Goal: Task Accomplishment & Management: Complete application form

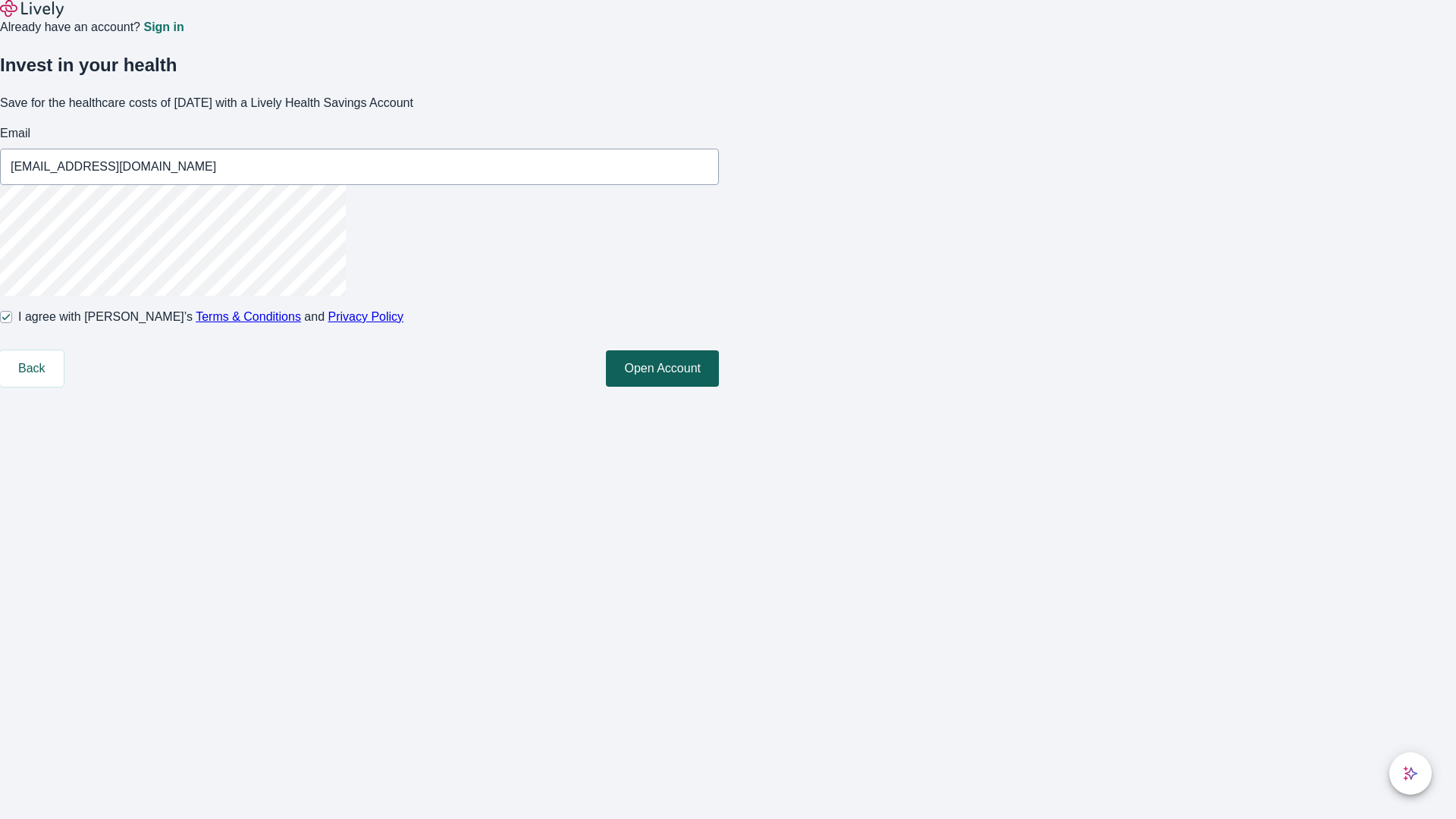
click at [719, 387] on button "Open Account" at bounding box center [661, 368] width 113 height 36
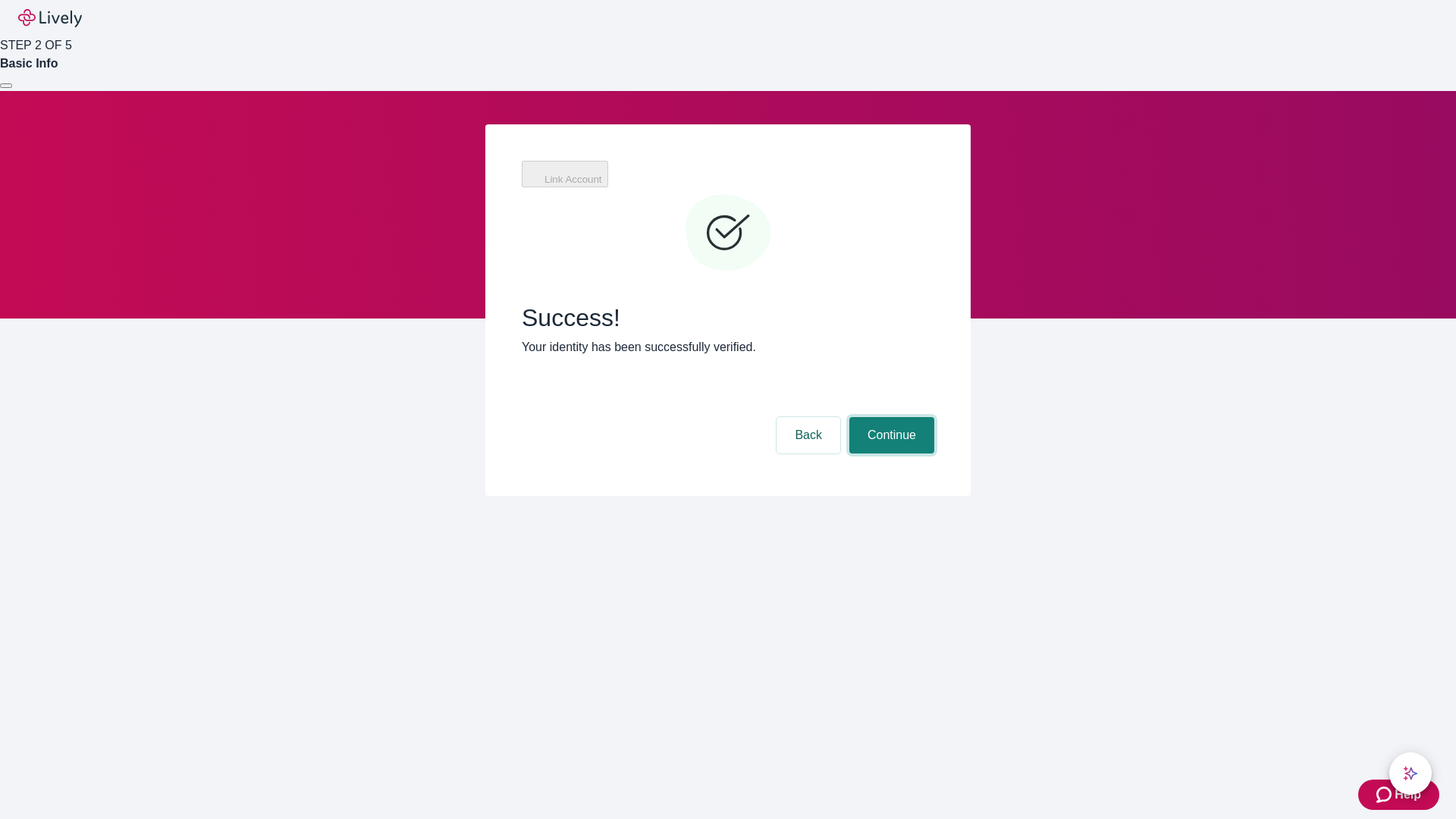
click at [890, 417] on button "Continue" at bounding box center [891, 435] width 85 height 36
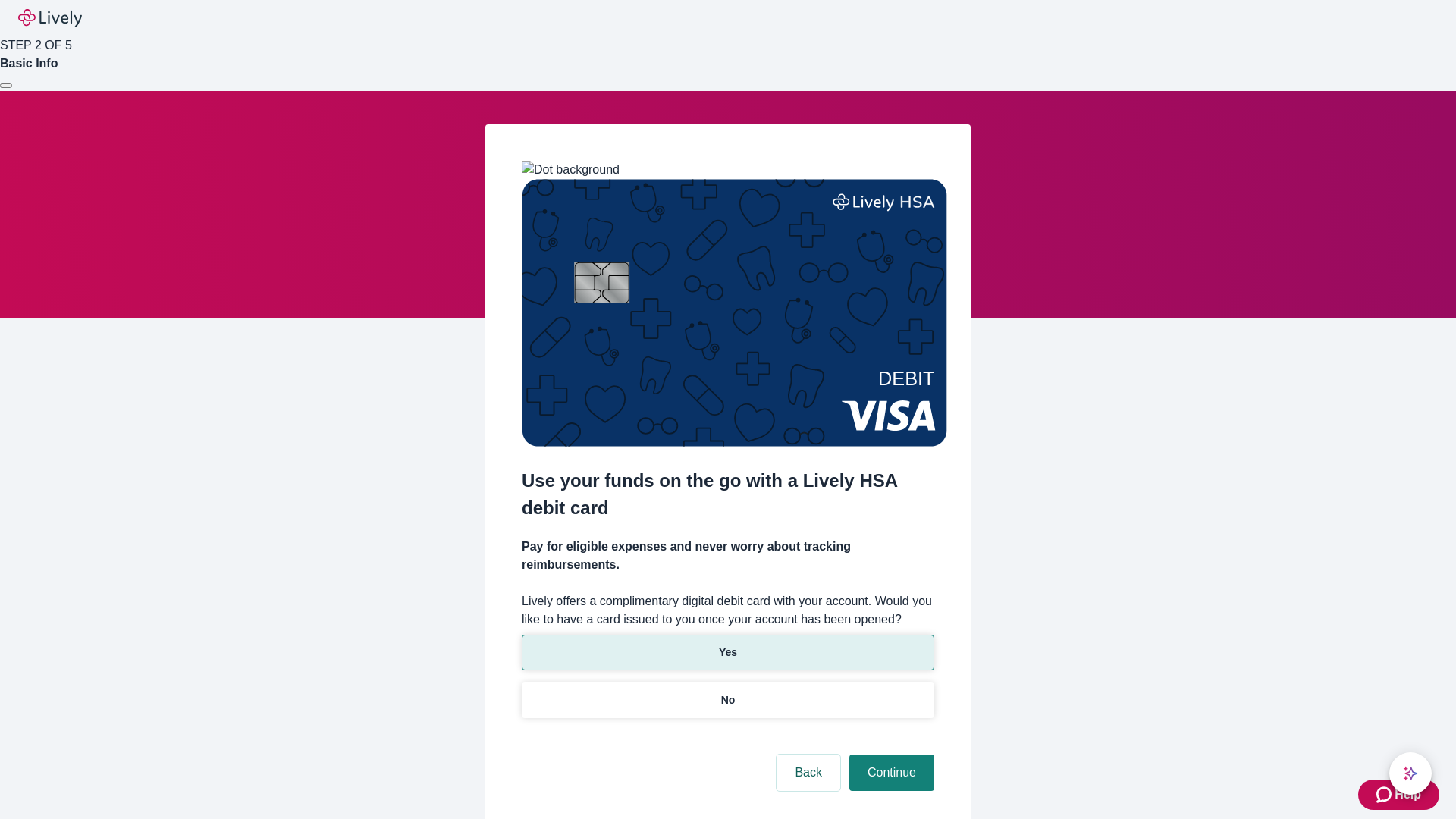
click at [727, 644] on p "Yes" at bounding box center [728, 652] width 18 height 16
click at [890, 755] on button "Continue" at bounding box center [891, 772] width 85 height 36
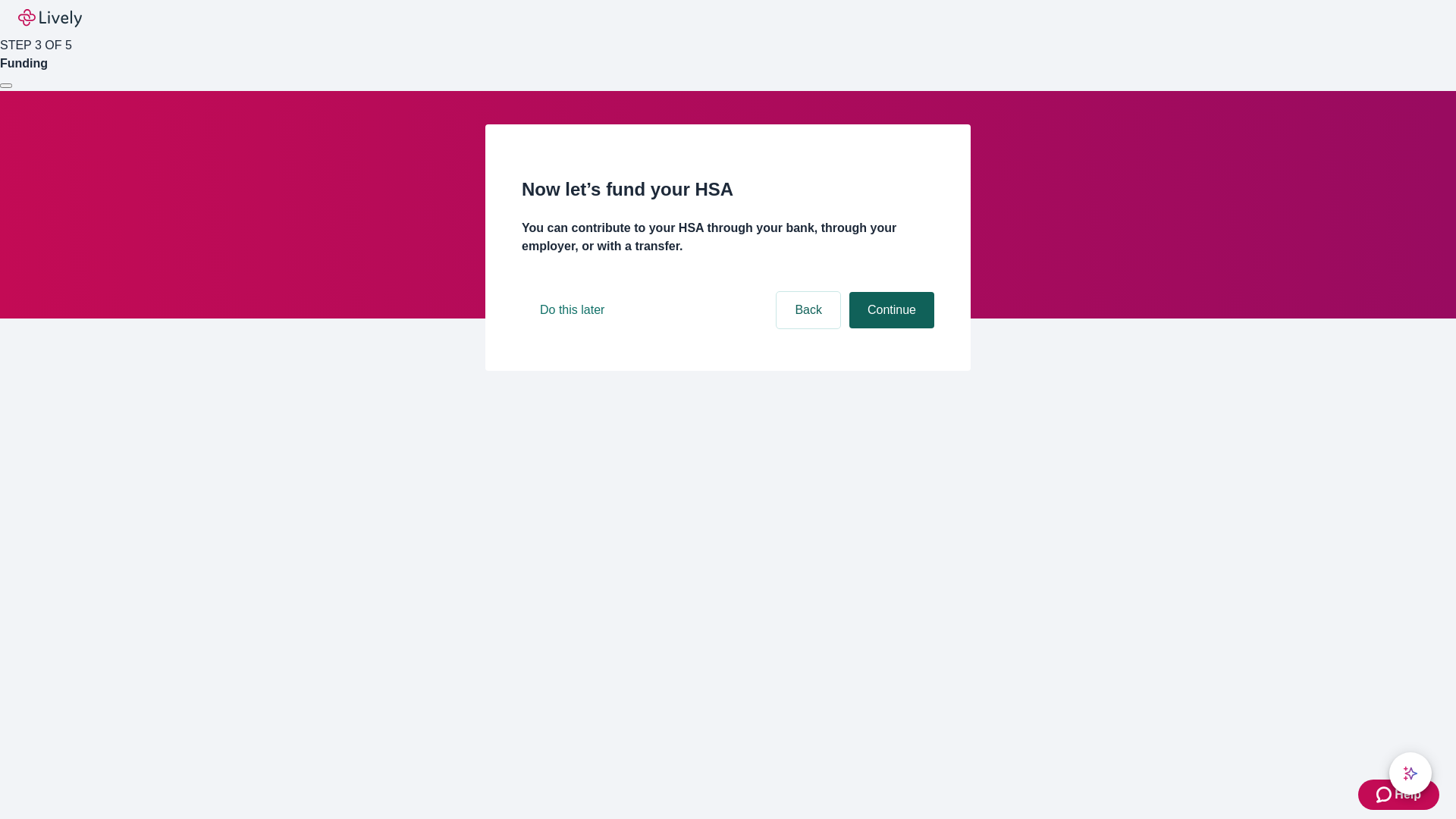
click at [890, 328] on button "Continue" at bounding box center [891, 309] width 85 height 36
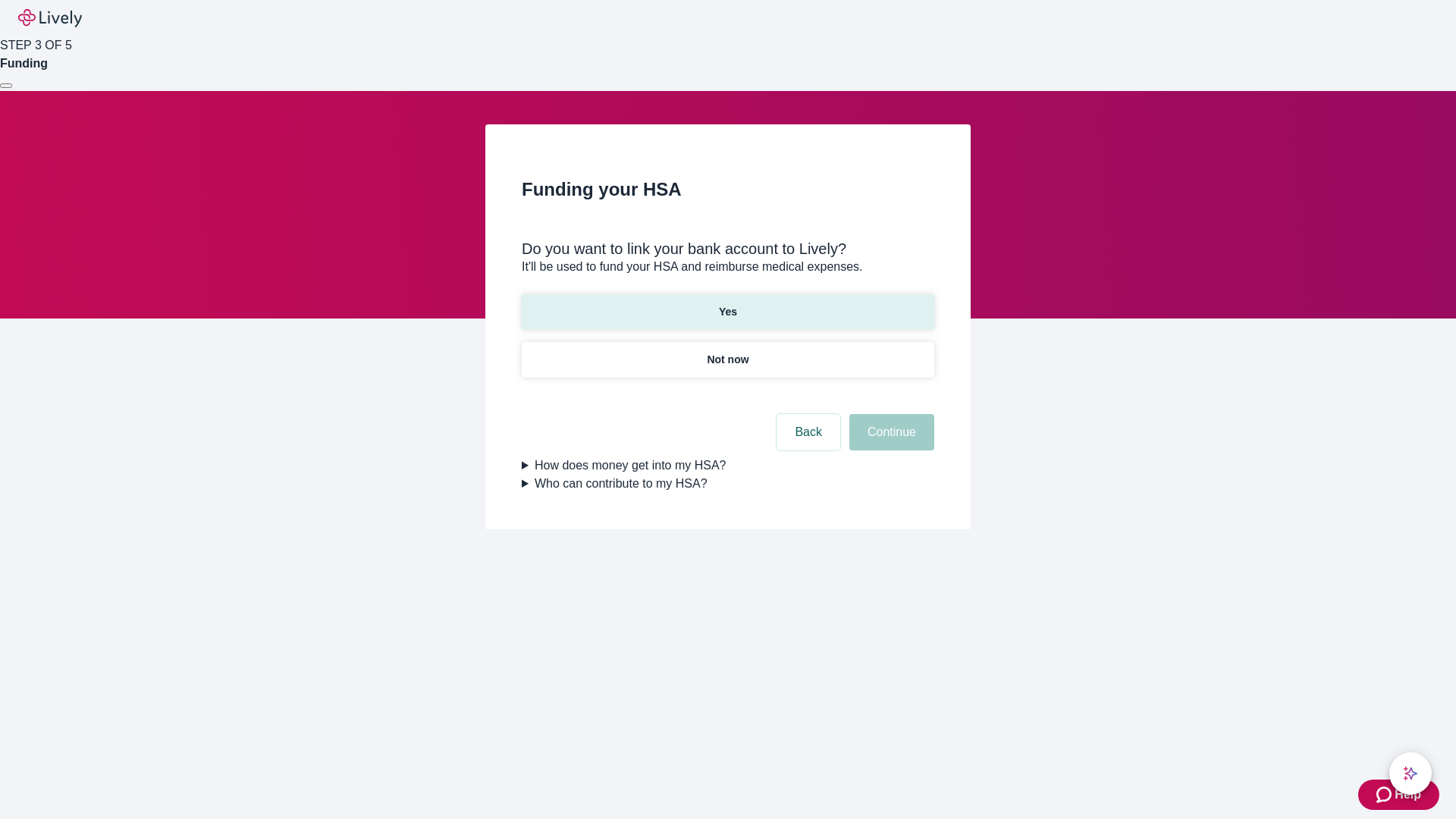
click at [727, 304] on p "Yes" at bounding box center [728, 312] width 18 height 16
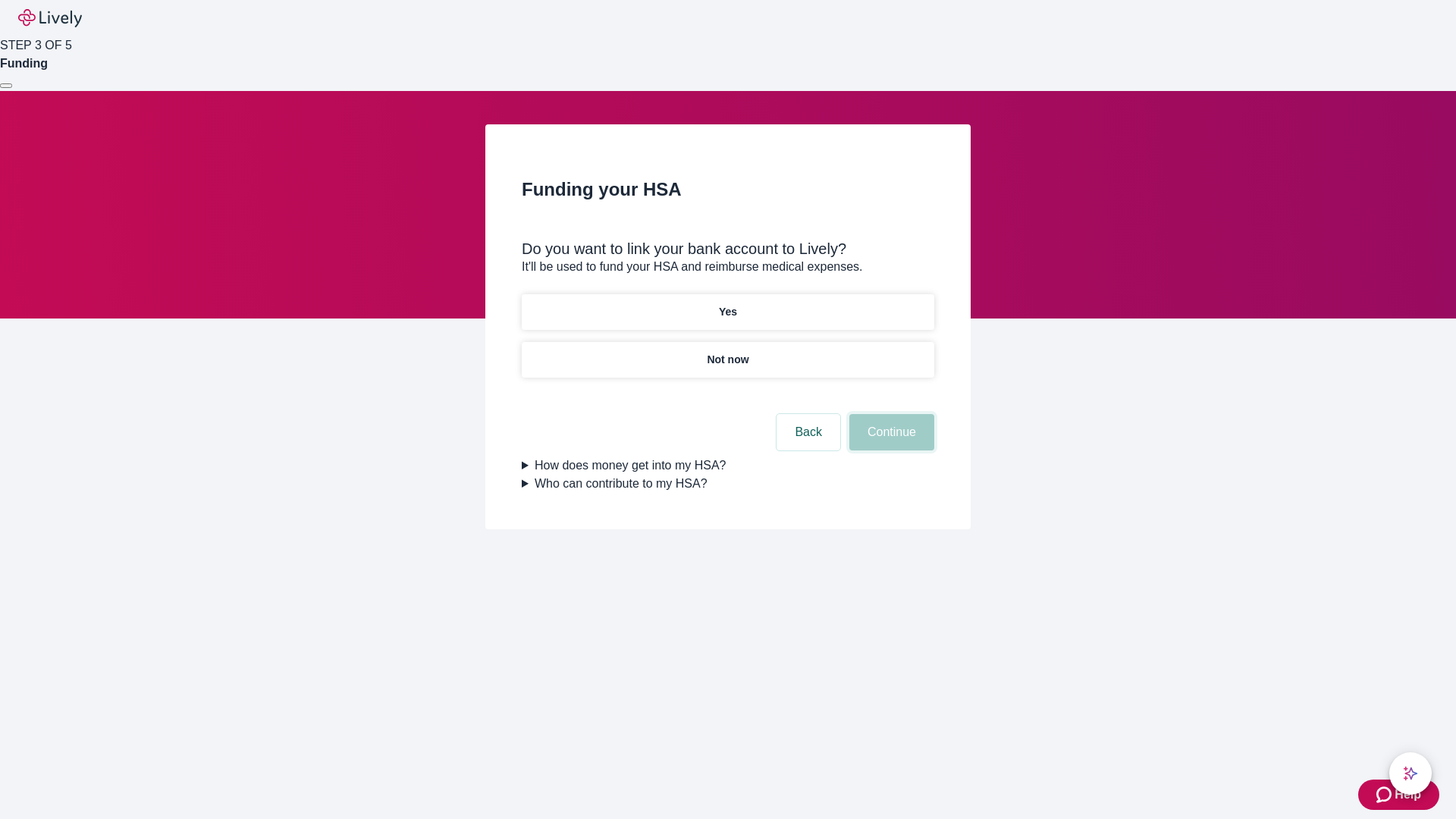
click at [890, 414] on button "Continue" at bounding box center [891, 432] width 85 height 36
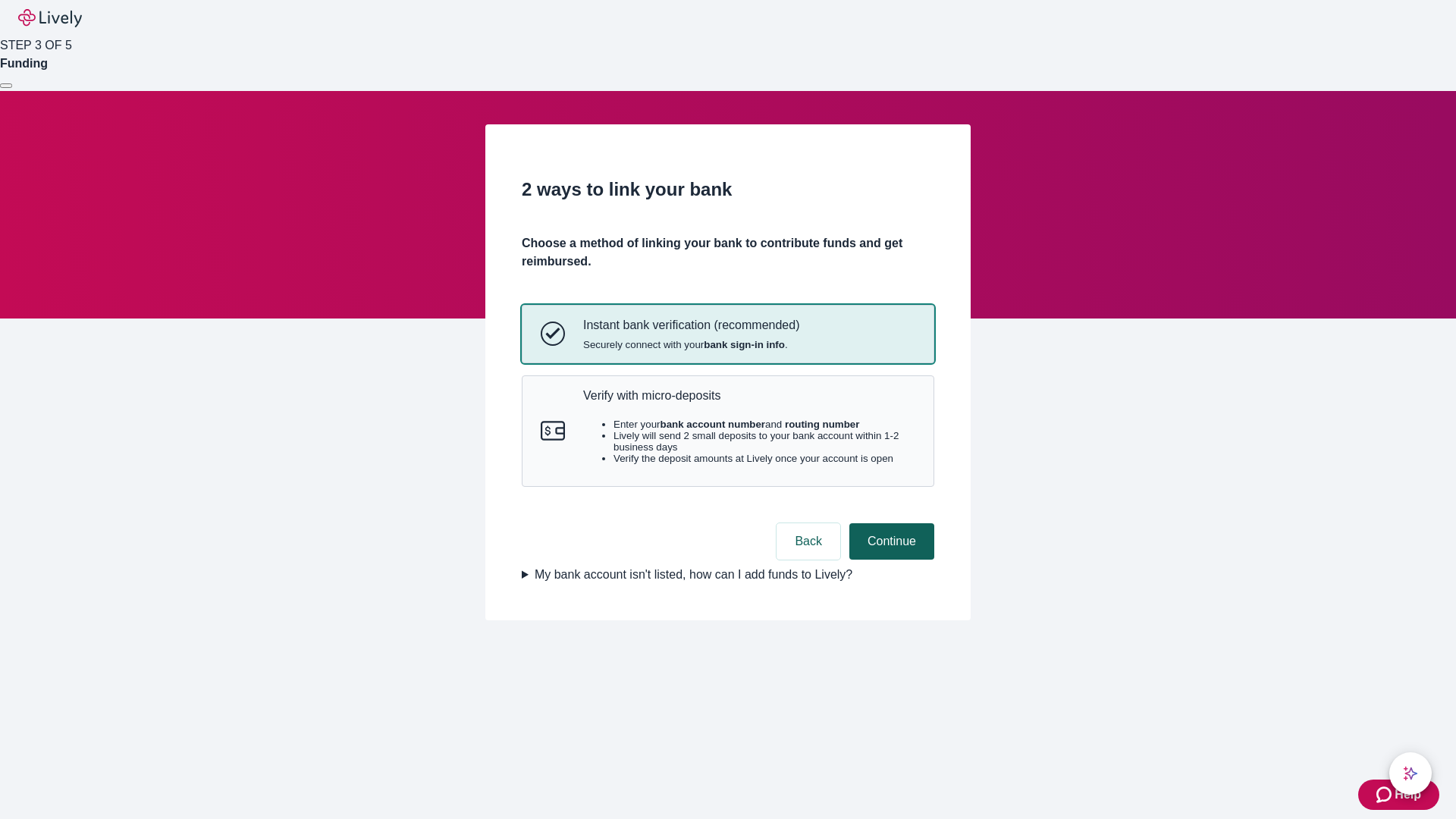
click at [748, 403] on p "Verify with micro-deposits" at bounding box center [750, 395] width 332 height 14
click at [890, 560] on button "Continue" at bounding box center [891, 541] width 85 height 36
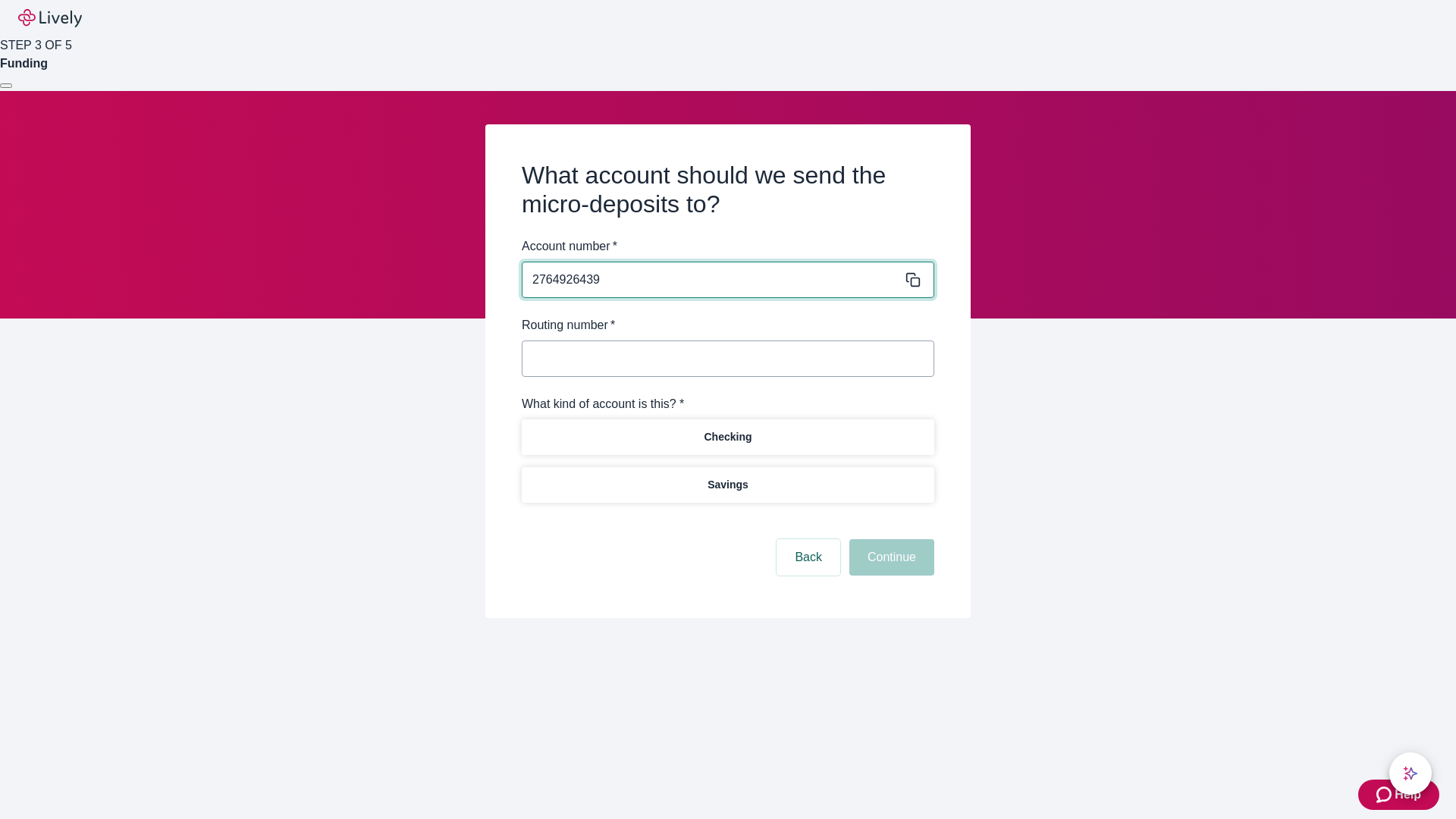
type input "2764926439"
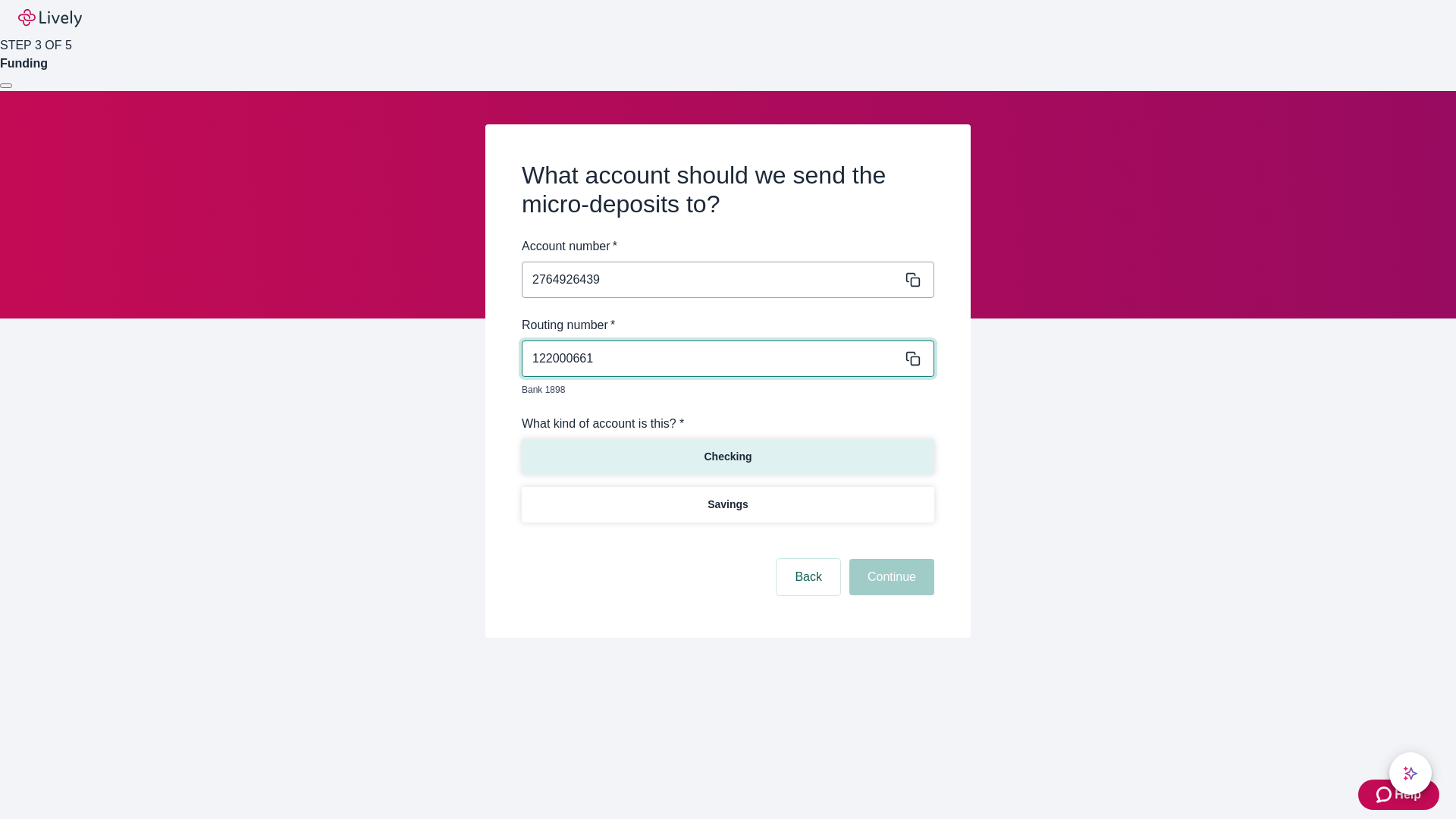
type input "122000661"
click at [727, 448] on p "Checking" at bounding box center [728, 456] width 47 height 16
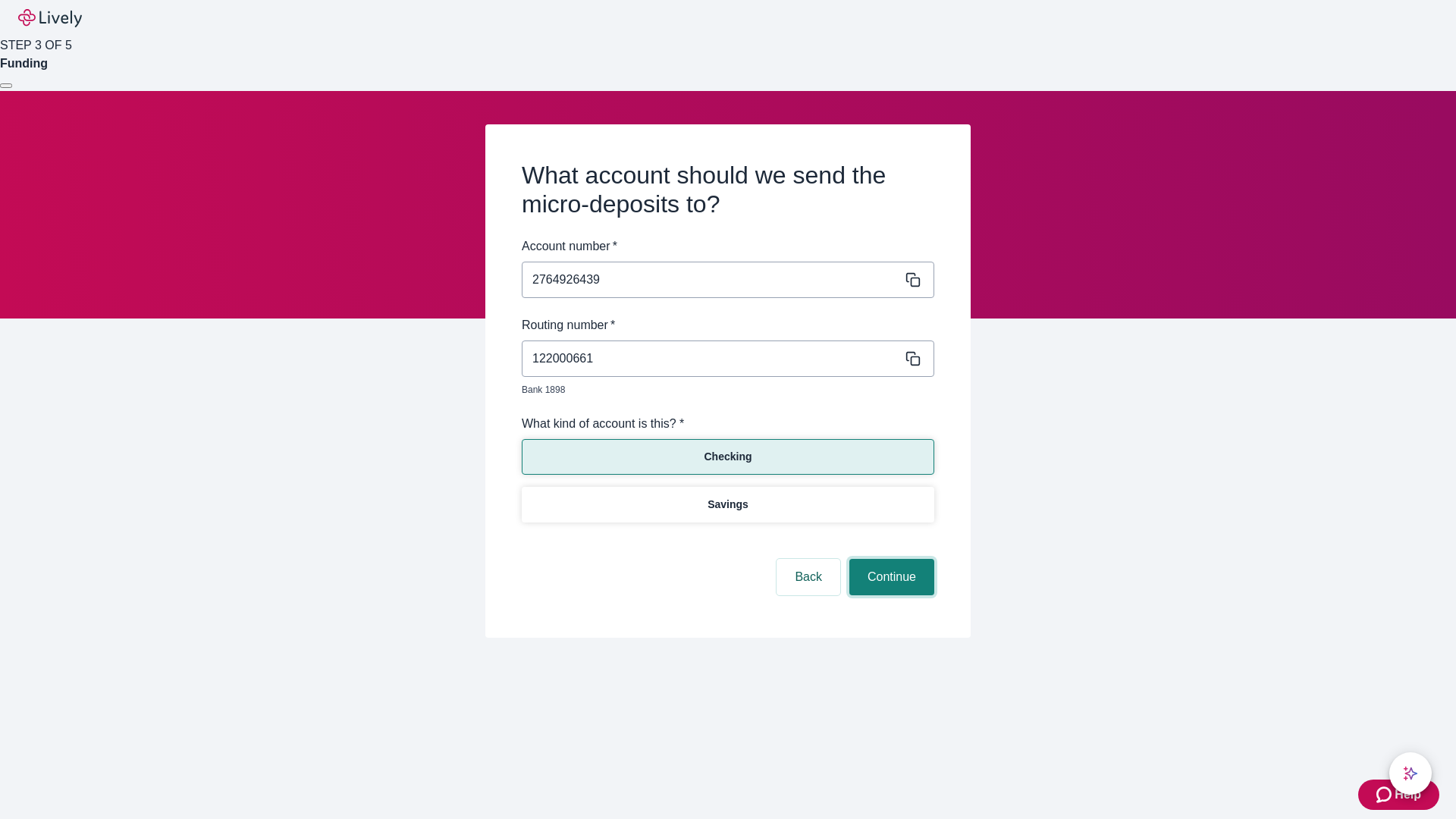
click at [890, 560] on button "Continue" at bounding box center [891, 577] width 85 height 36
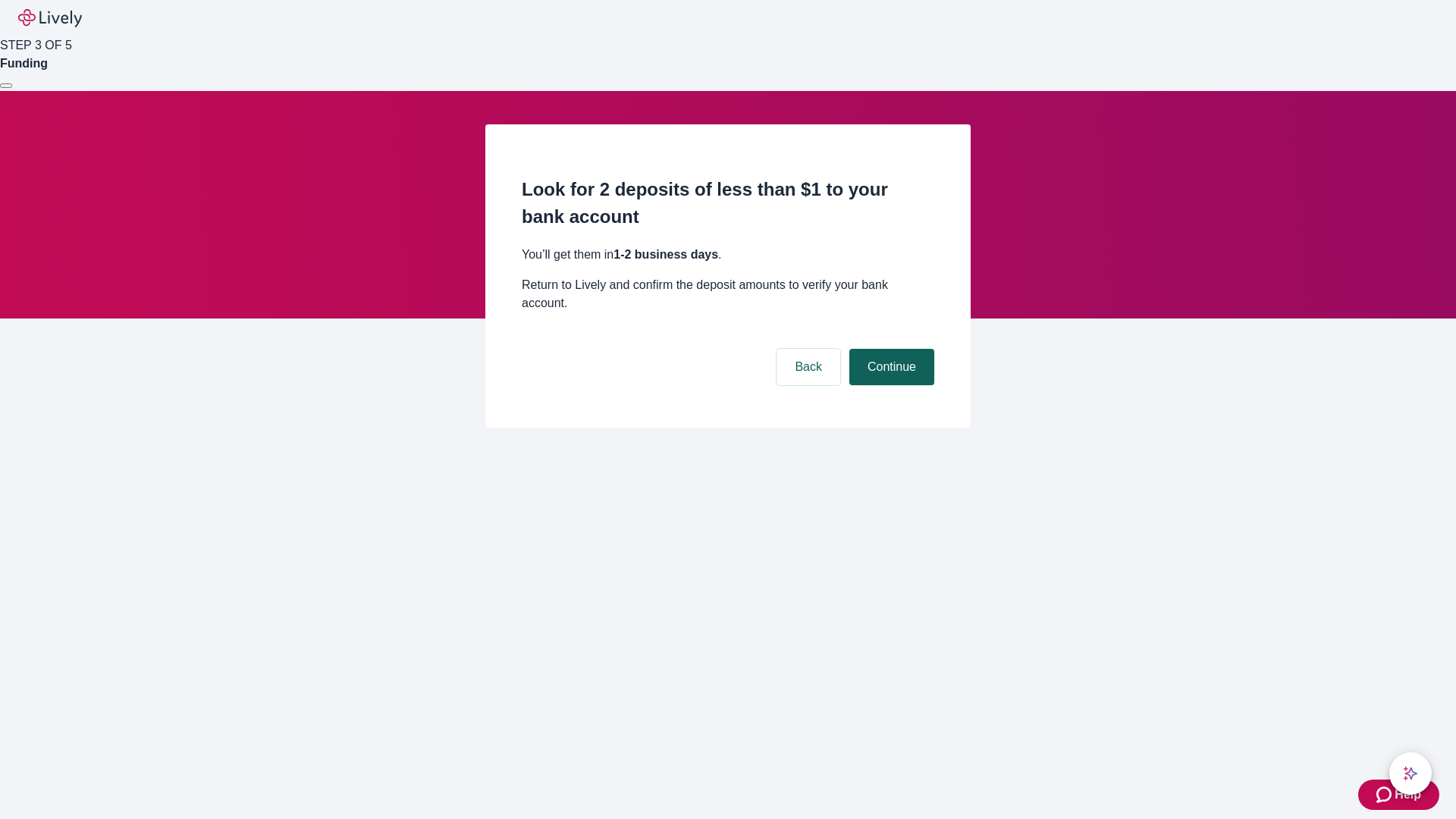
click at [890, 348] on button "Continue" at bounding box center [891, 366] width 85 height 36
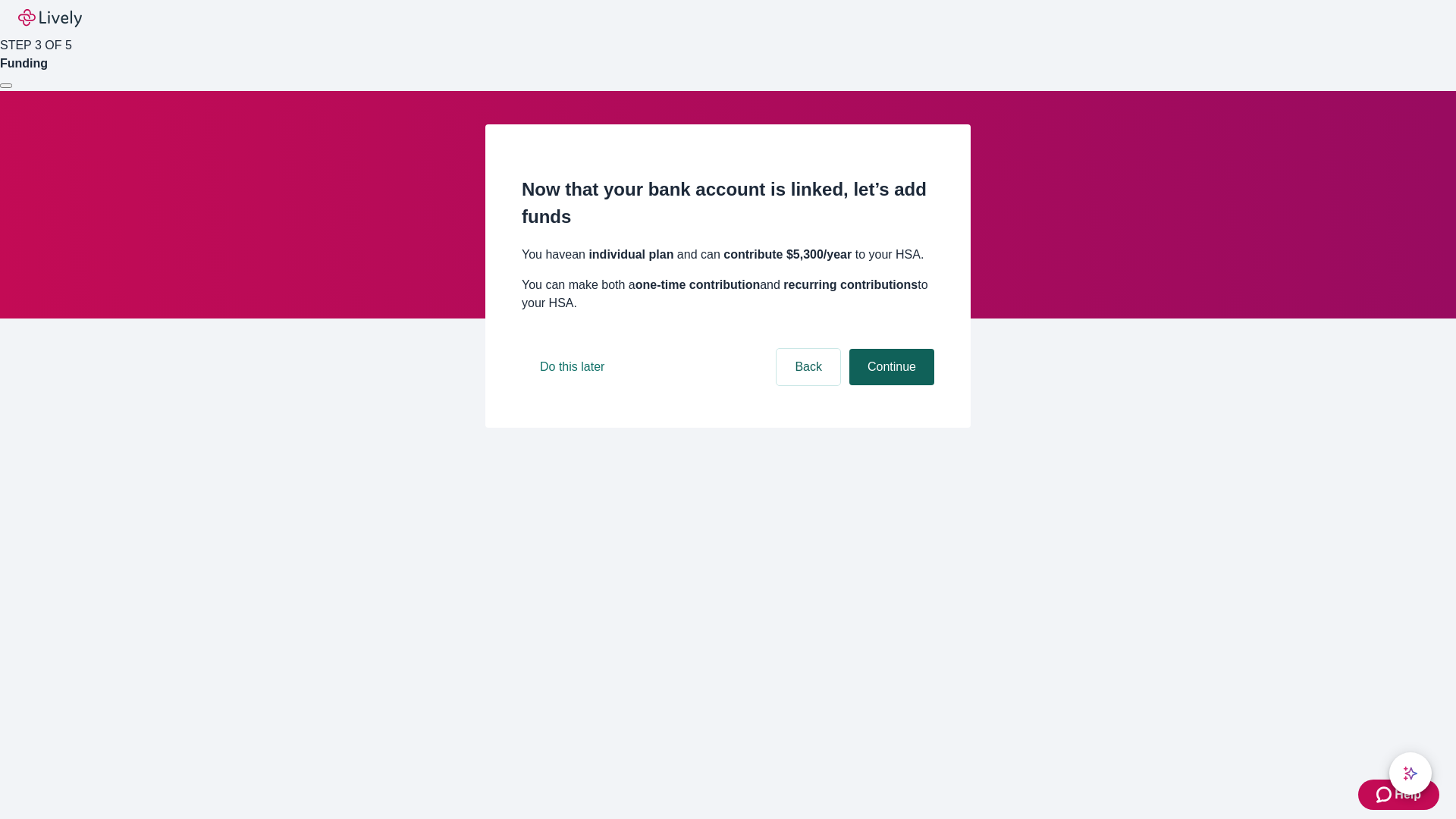
click at [890, 385] on button "Continue" at bounding box center [891, 366] width 85 height 36
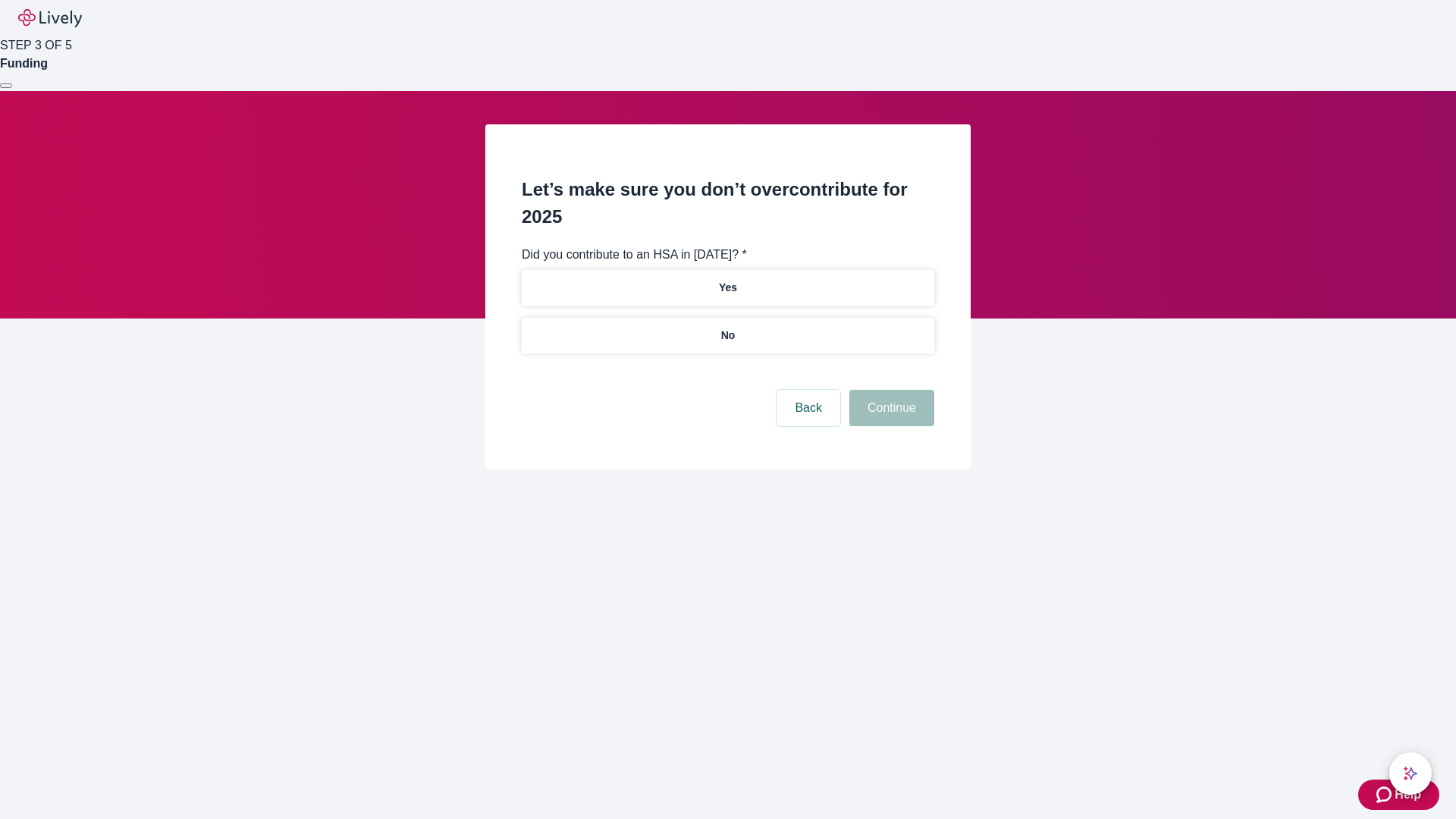
click at [727, 327] on p "No" at bounding box center [728, 335] width 14 height 16
click at [890, 390] on button "Continue" at bounding box center [891, 408] width 85 height 36
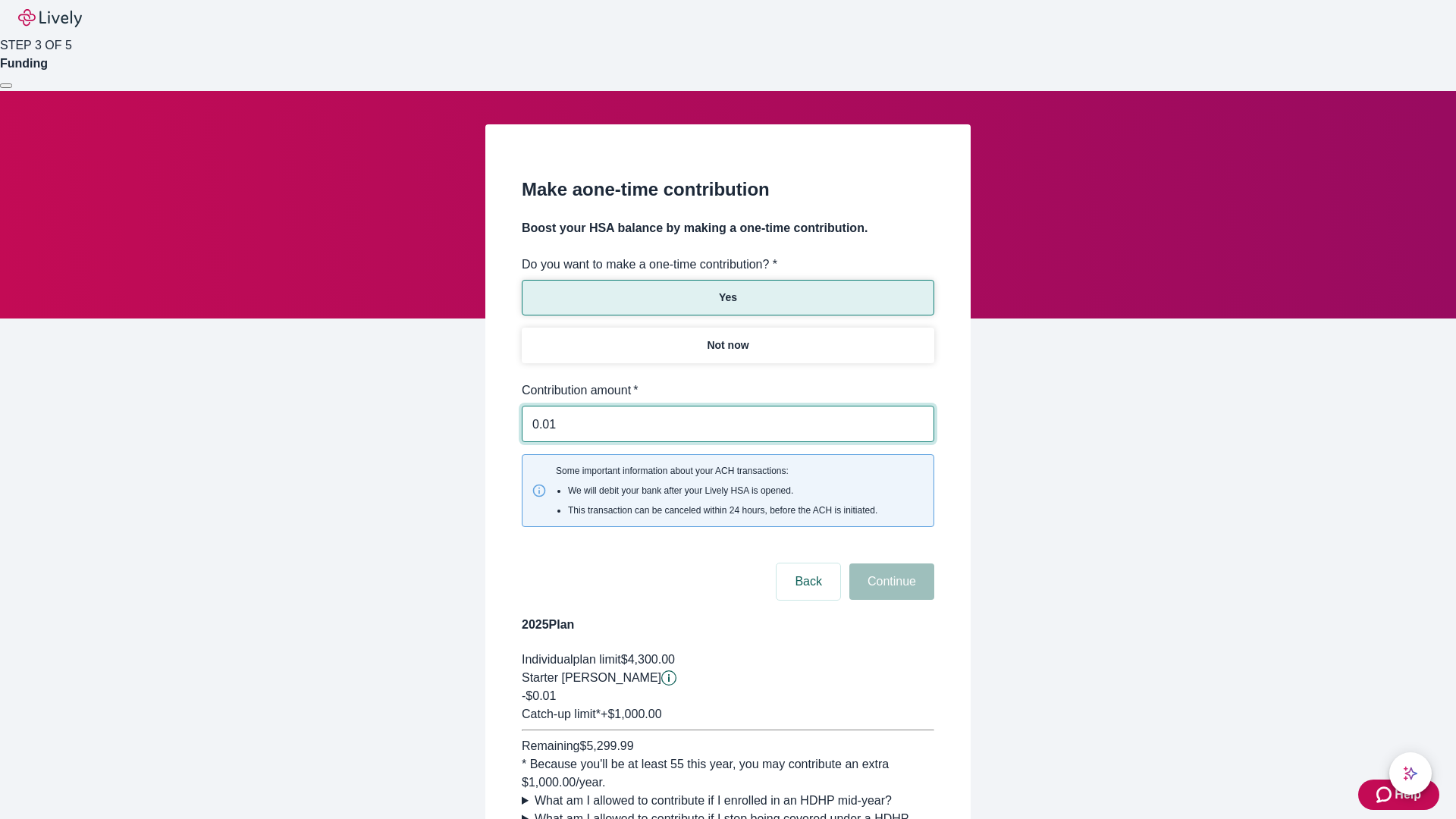
type input "0.01"
click at [890, 563] on button "Continue" at bounding box center [891, 581] width 85 height 36
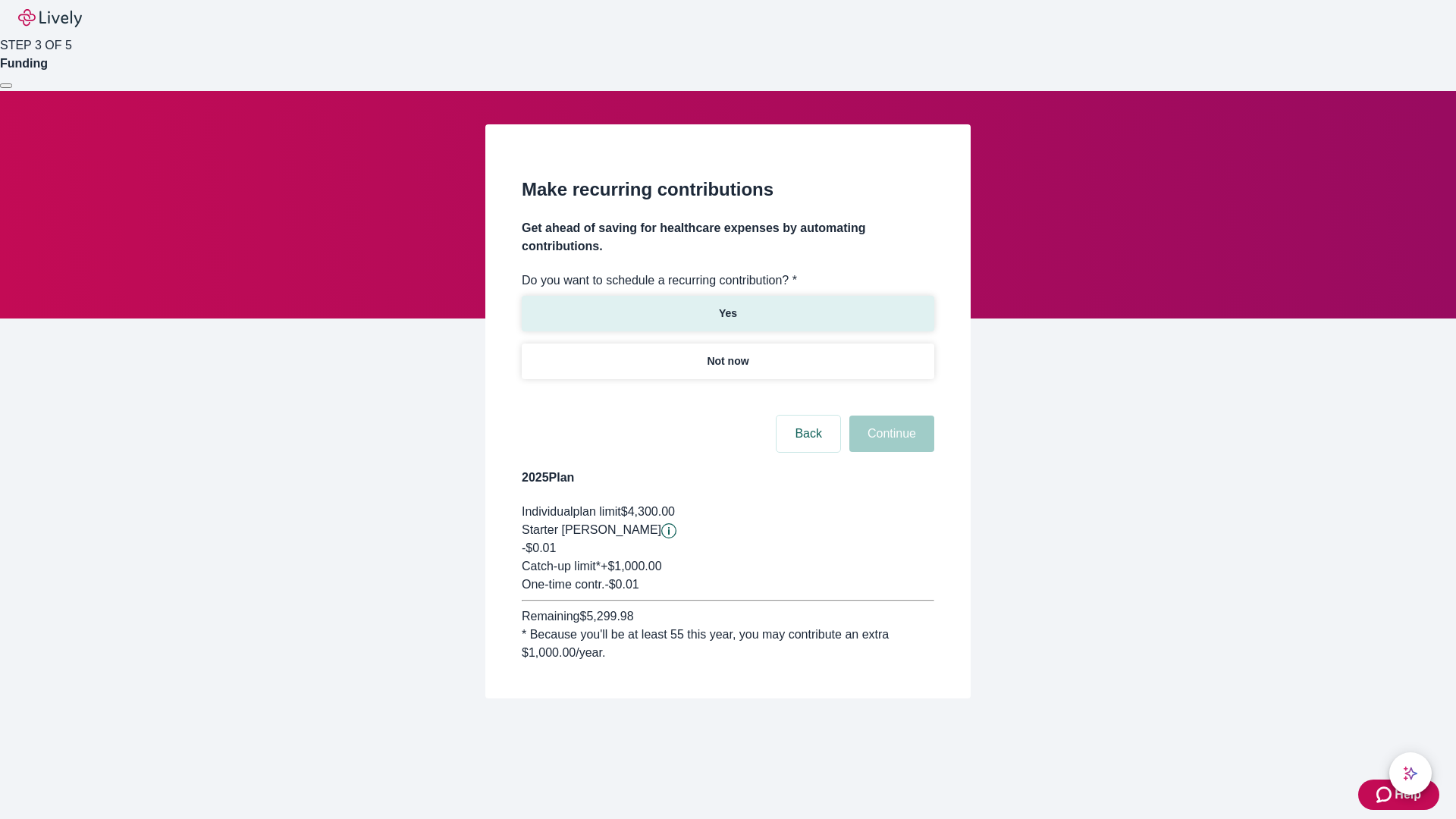
click at [727, 305] on p "Yes" at bounding box center [728, 313] width 18 height 16
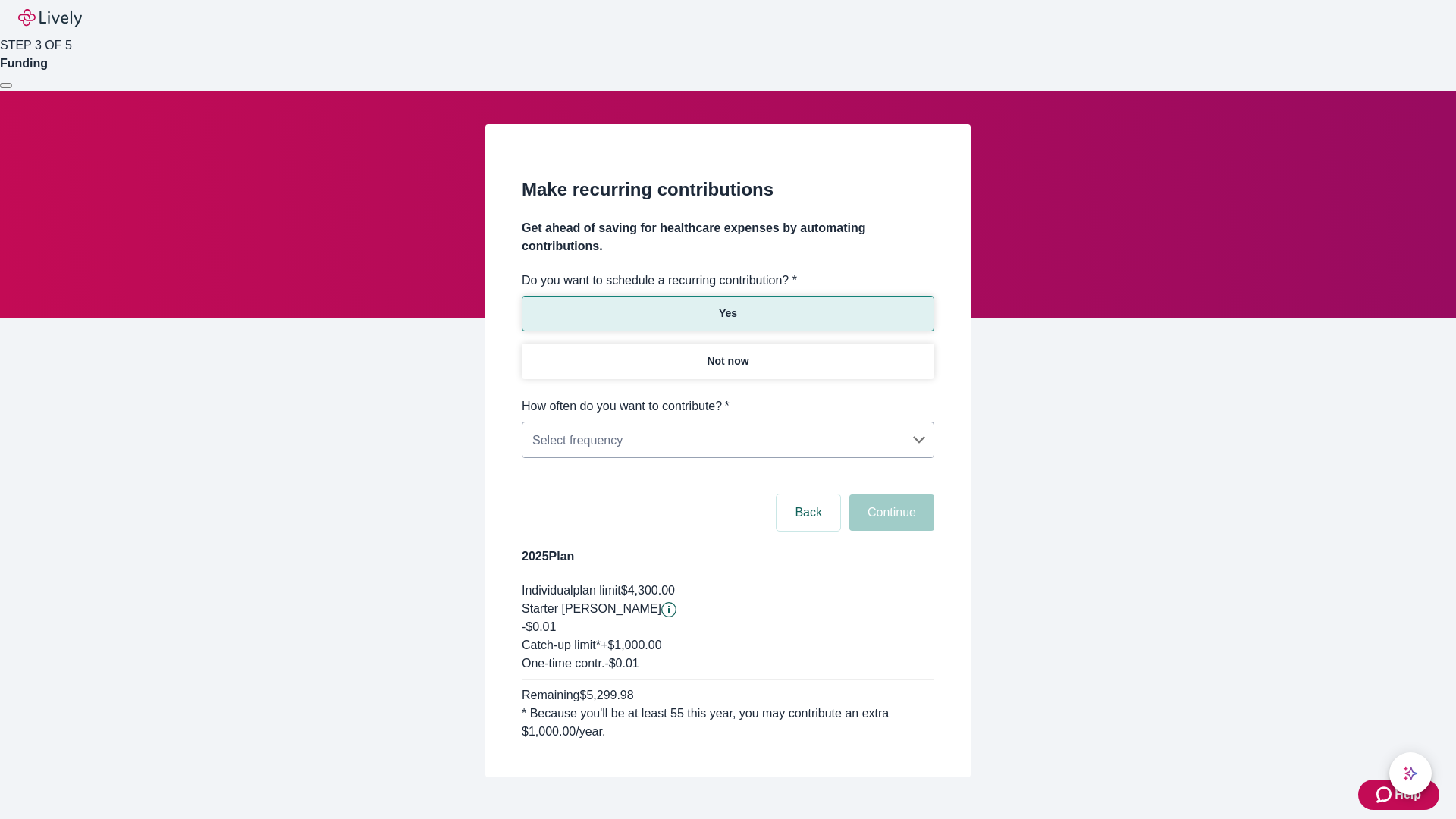
click at [727, 397] on body "Help STEP 3 OF 5 Funding Make recurring contributions Get ahead of saving for h…" at bounding box center [728, 425] width 1456 height 850
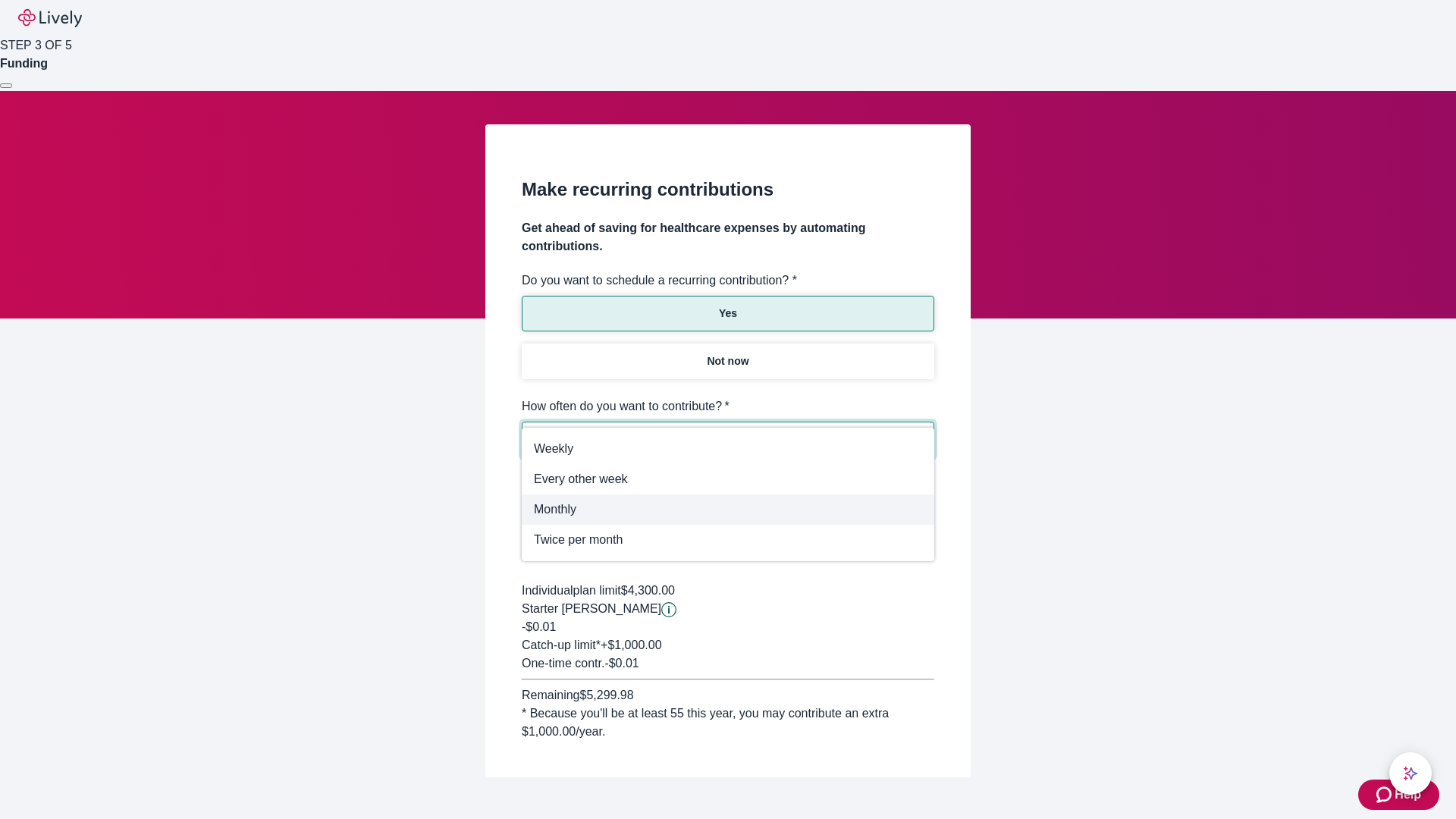
click at [728, 510] on span "Monthly" at bounding box center [728, 509] width 388 height 18
type input "Monthly"
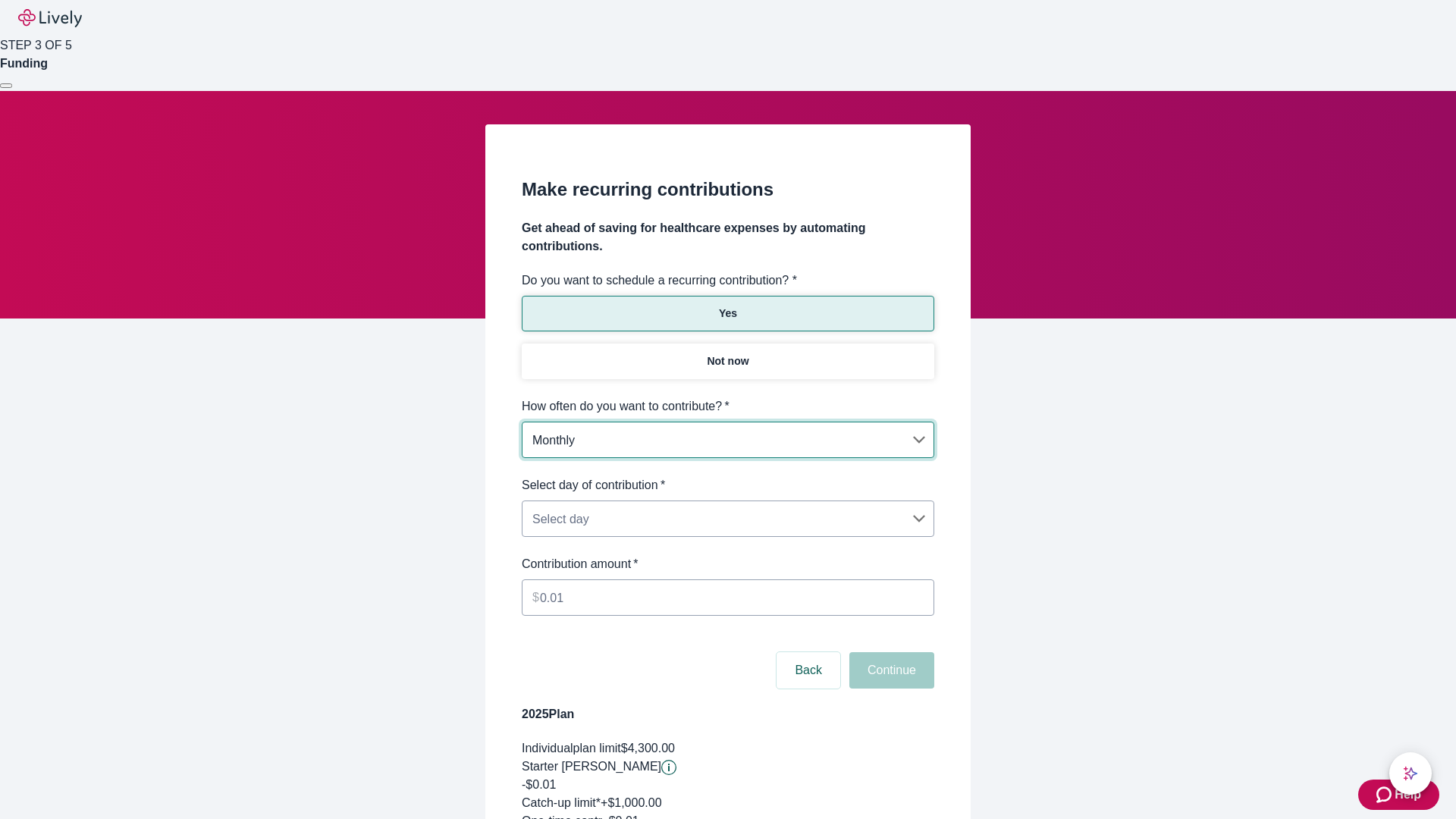
click at [727, 476] on body "Help STEP 3 OF 5 Funding Make recurring contributions Get ahead of saving for h…" at bounding box center [728, 504] width 1456 height 1007
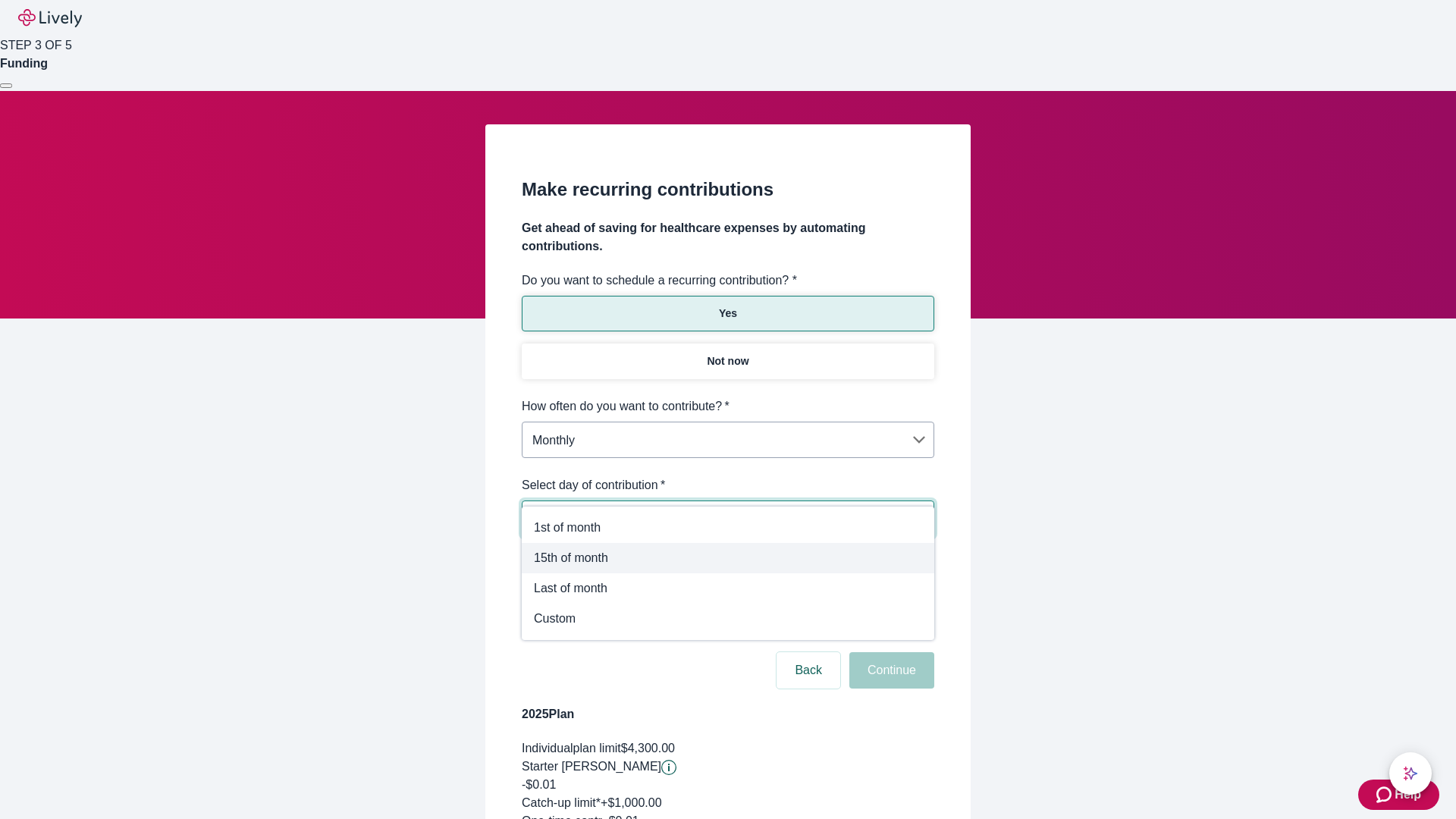
click at [728, 558] on span "15th of month" at bounding box center [728, 557] width 388 height 18
type input "Monthly15th"
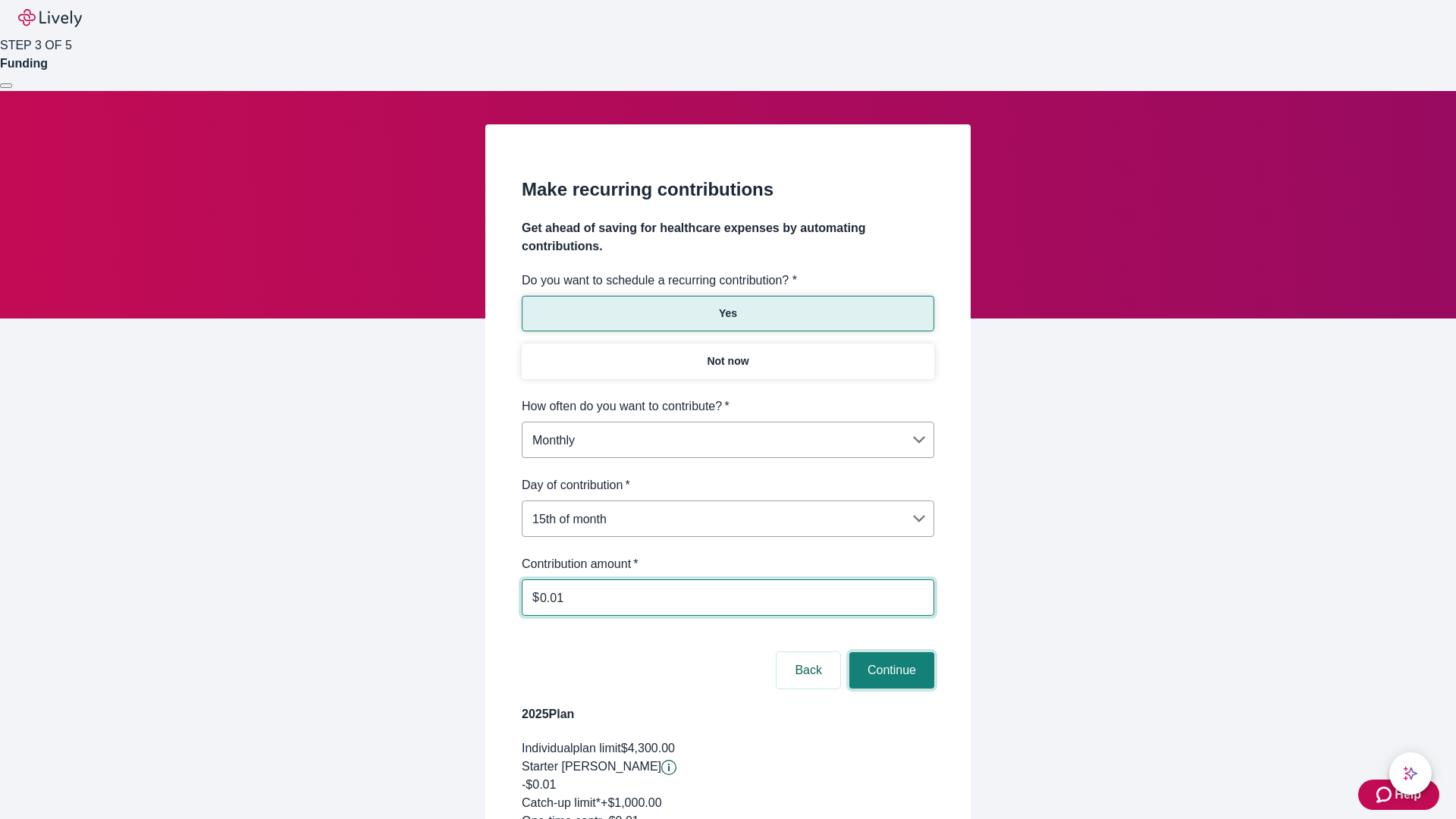
click at [890, 652] on button "Continue" at bounding box center [891, 670] width 85 height 36
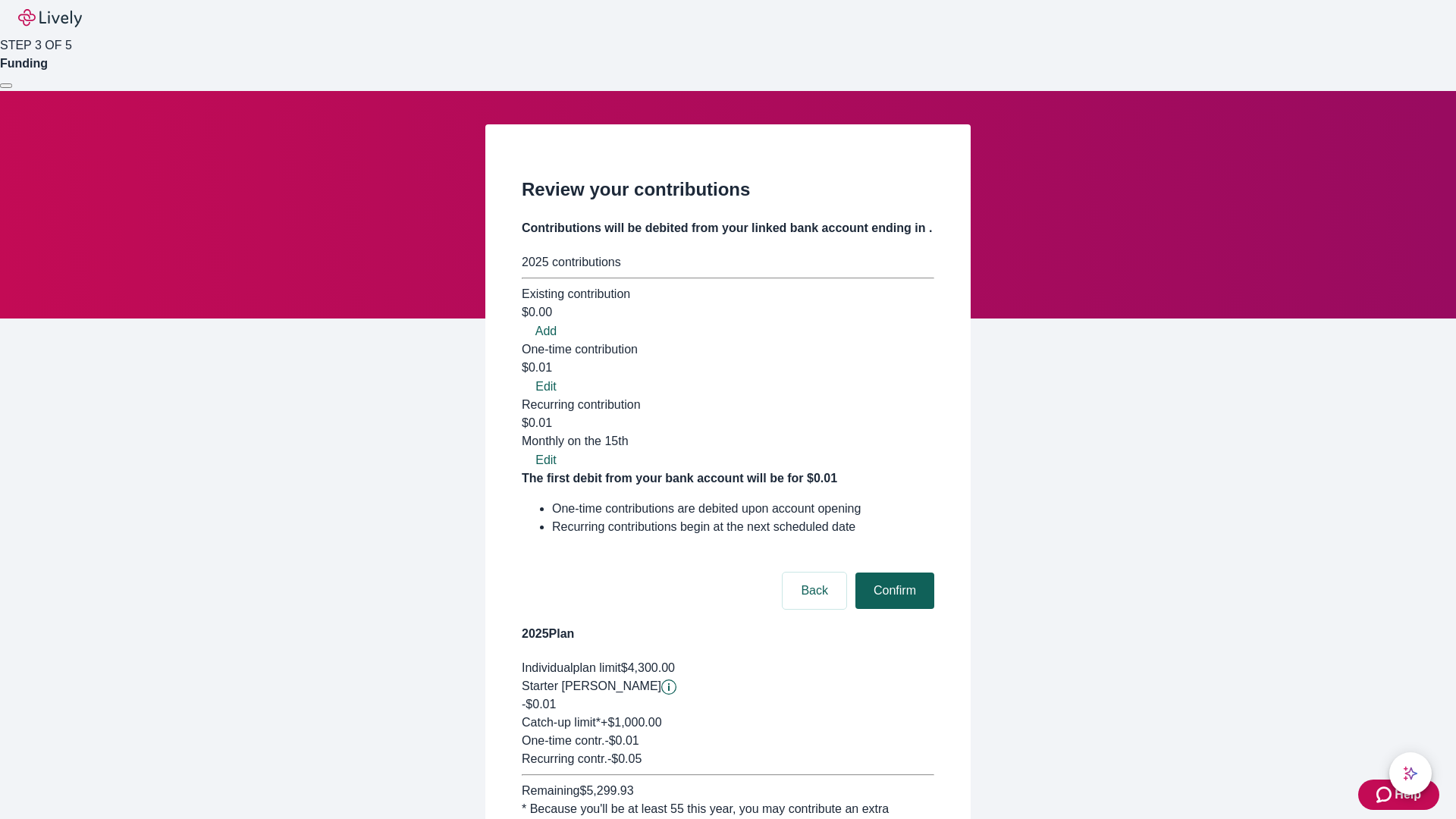
click at [892, 572] on button "Confirm" at bounding box center [895, 590] width 79 height 36
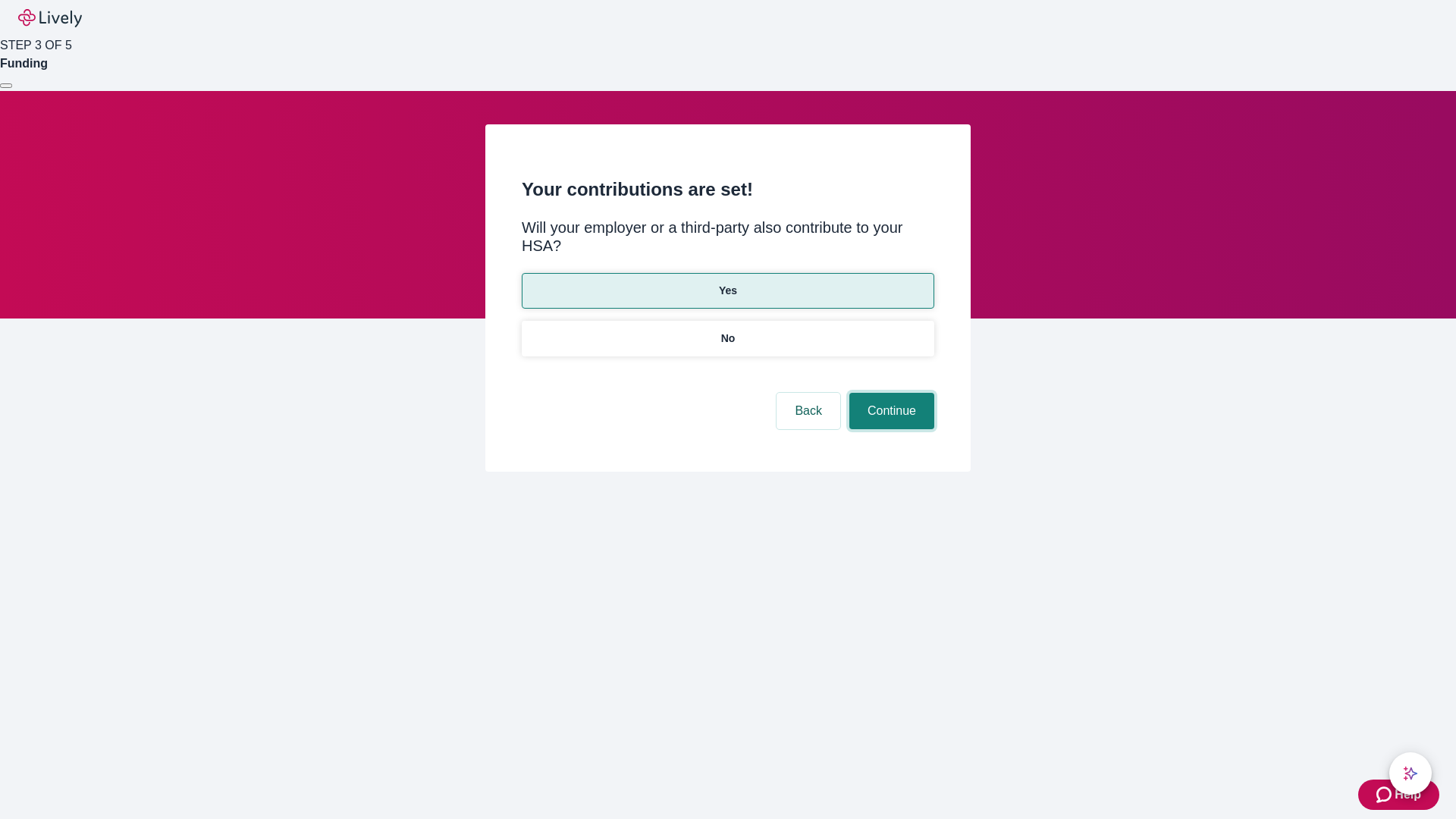
click at [890, 393] on button "Continue" at bounding box center [891, 410] width 85 height 36
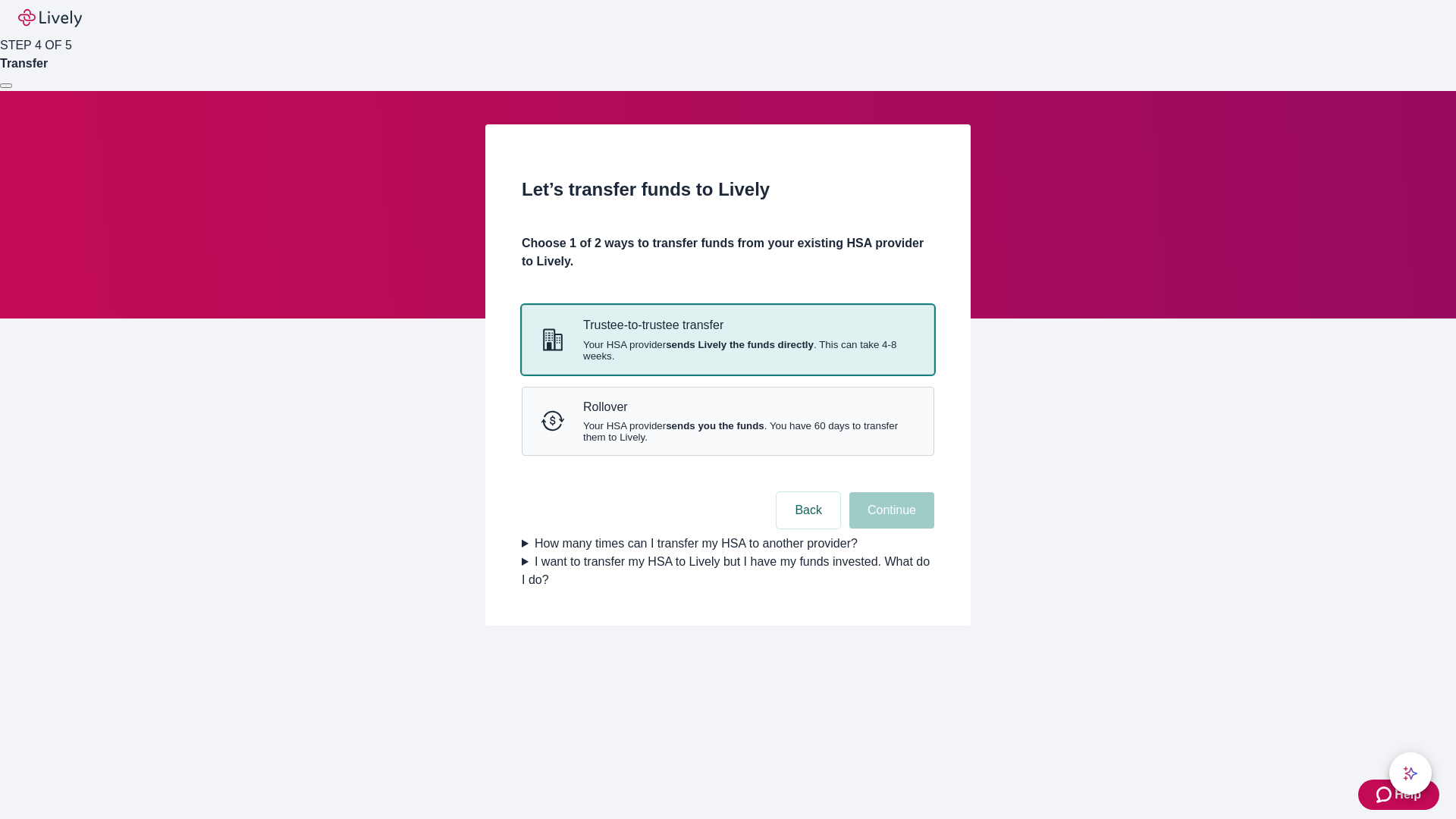
click at [727, 350] on strong "sends Lively the funds directly" at bounding box center [739, 344] width 148 height 11
click at [890, 528] on button "Continue" at bounding box center [891, 510] width 85 height 36
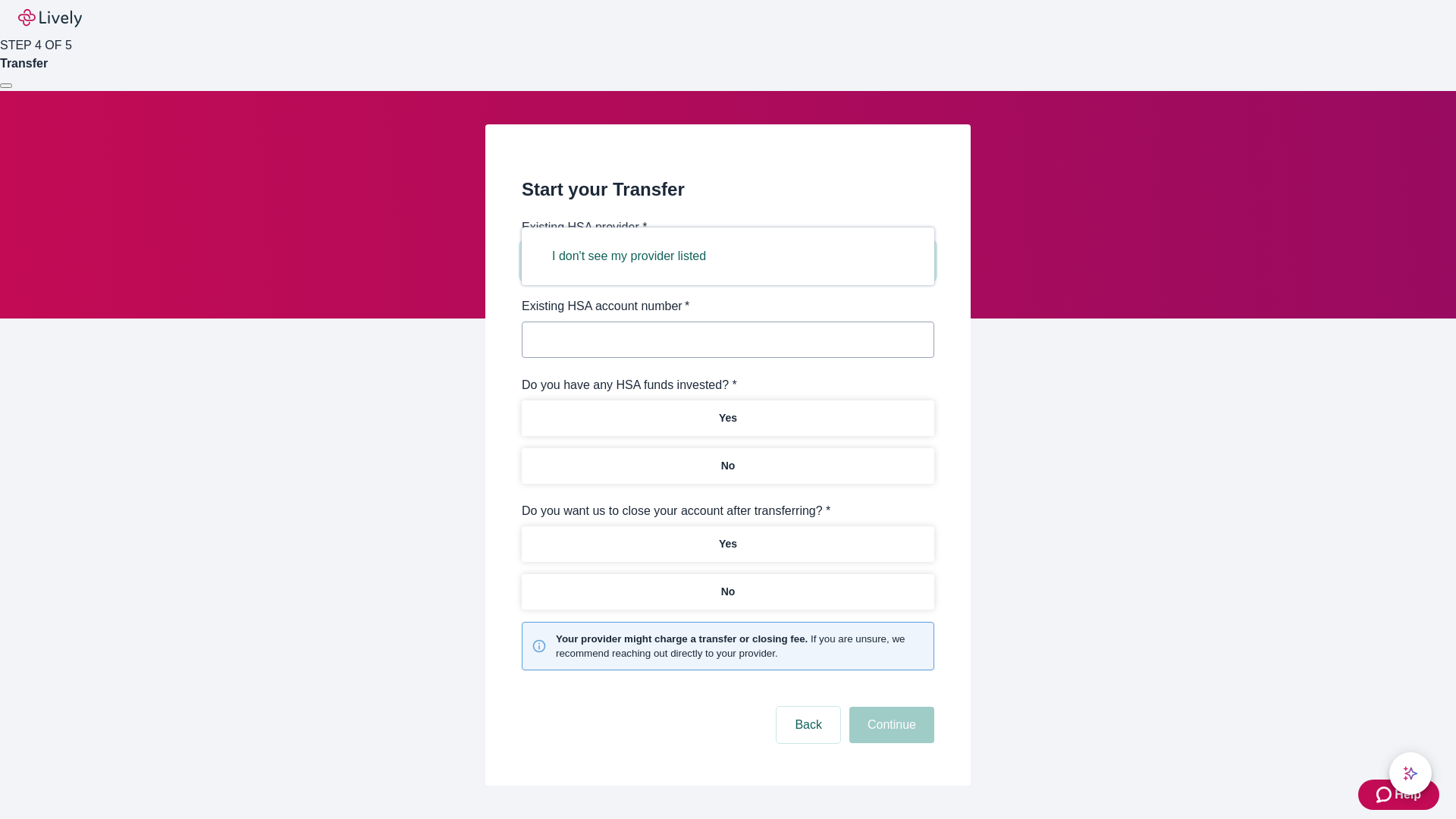
click at [633, 256] on button "I don't see my provider listed" at bounding box center [628, 256] width 190 height 36
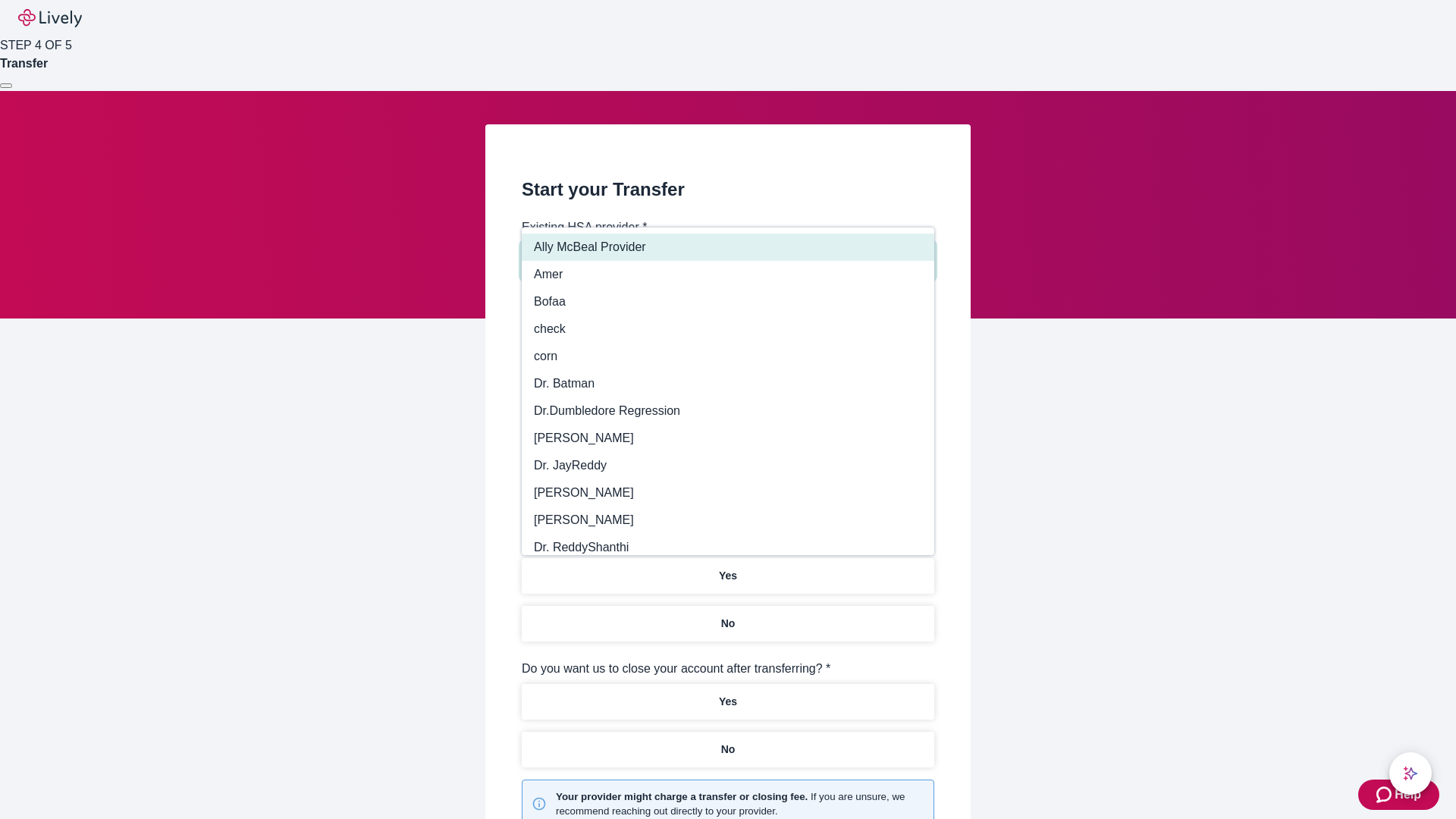
type input "Other"
type input "Health Equity"
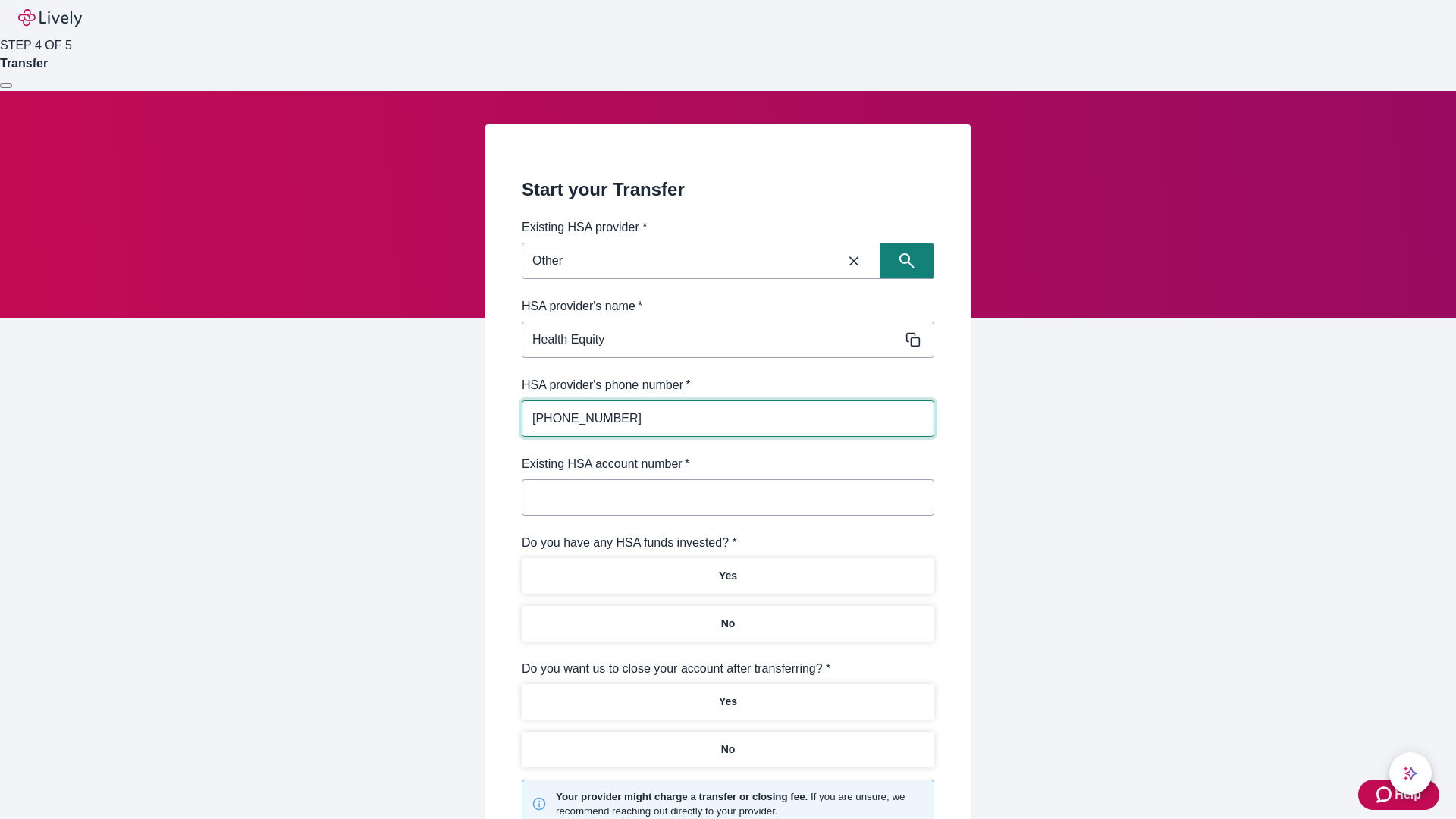
type input "(434) 343-4344"
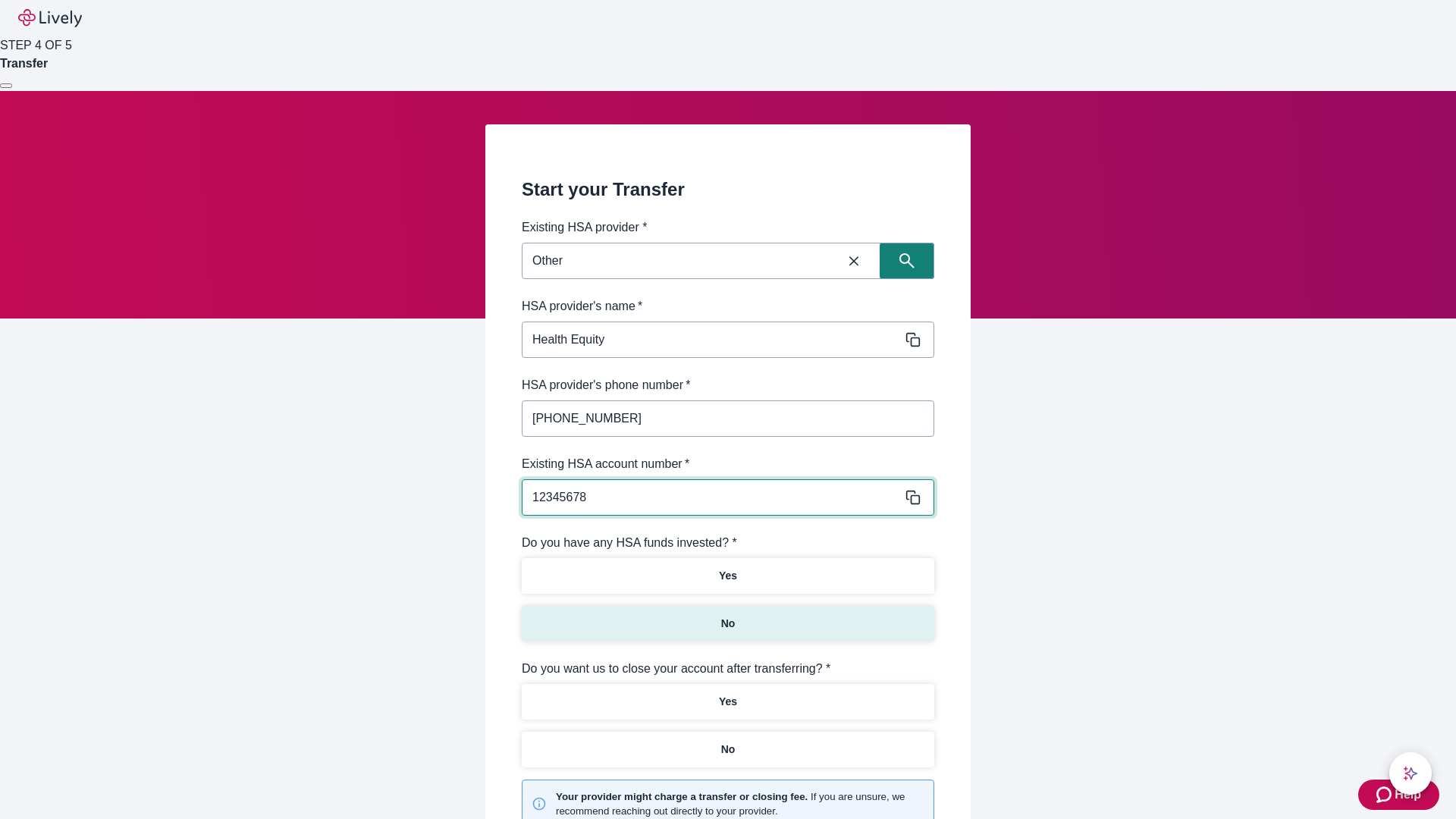
type input "12345678"
click at [727, 616] on p "No" at bounding box center [728, 623] width 14 height 16
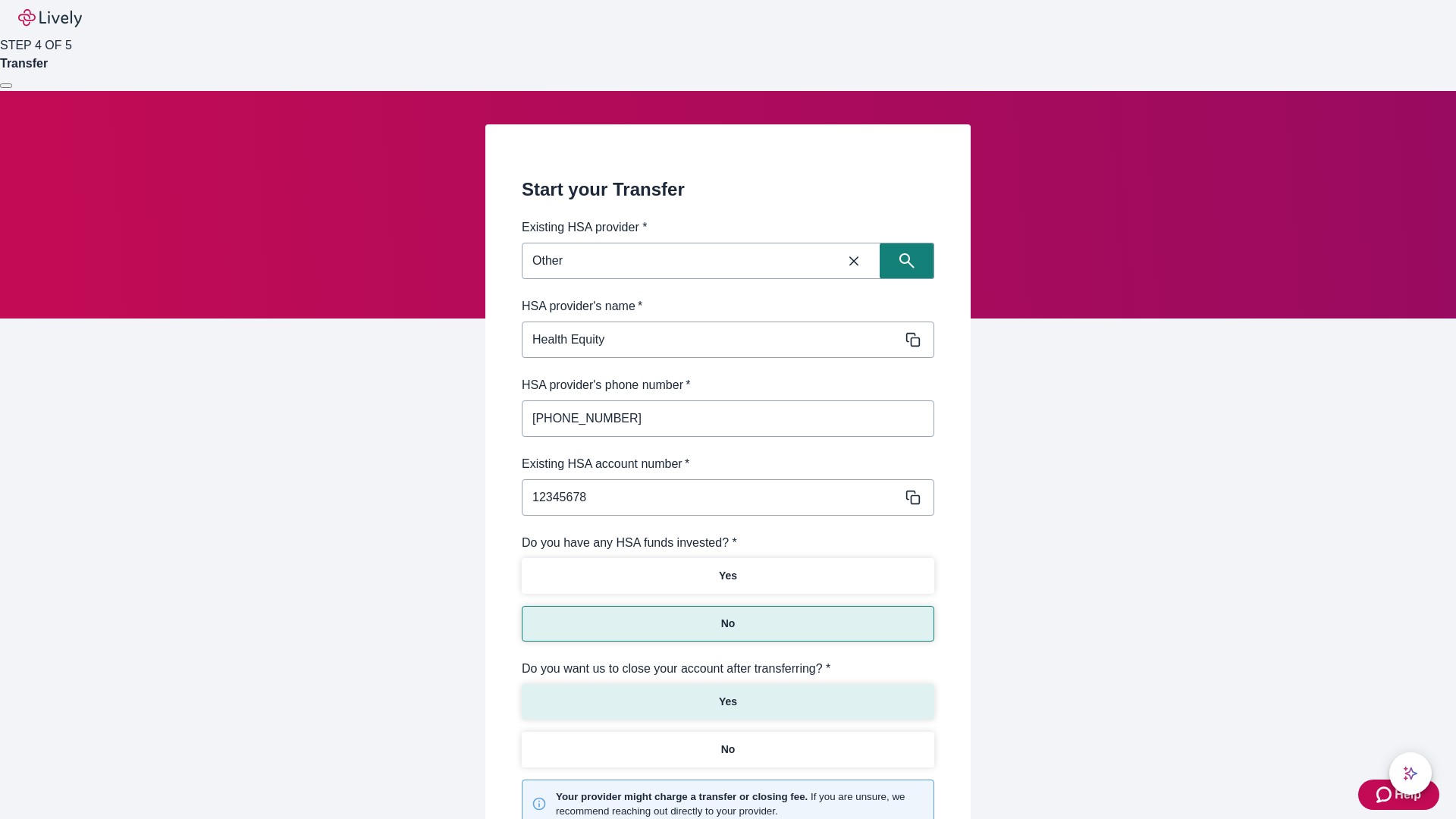
click at [727, 694] on p "Yes" at bounding box center [728, 701] width 18 height 16
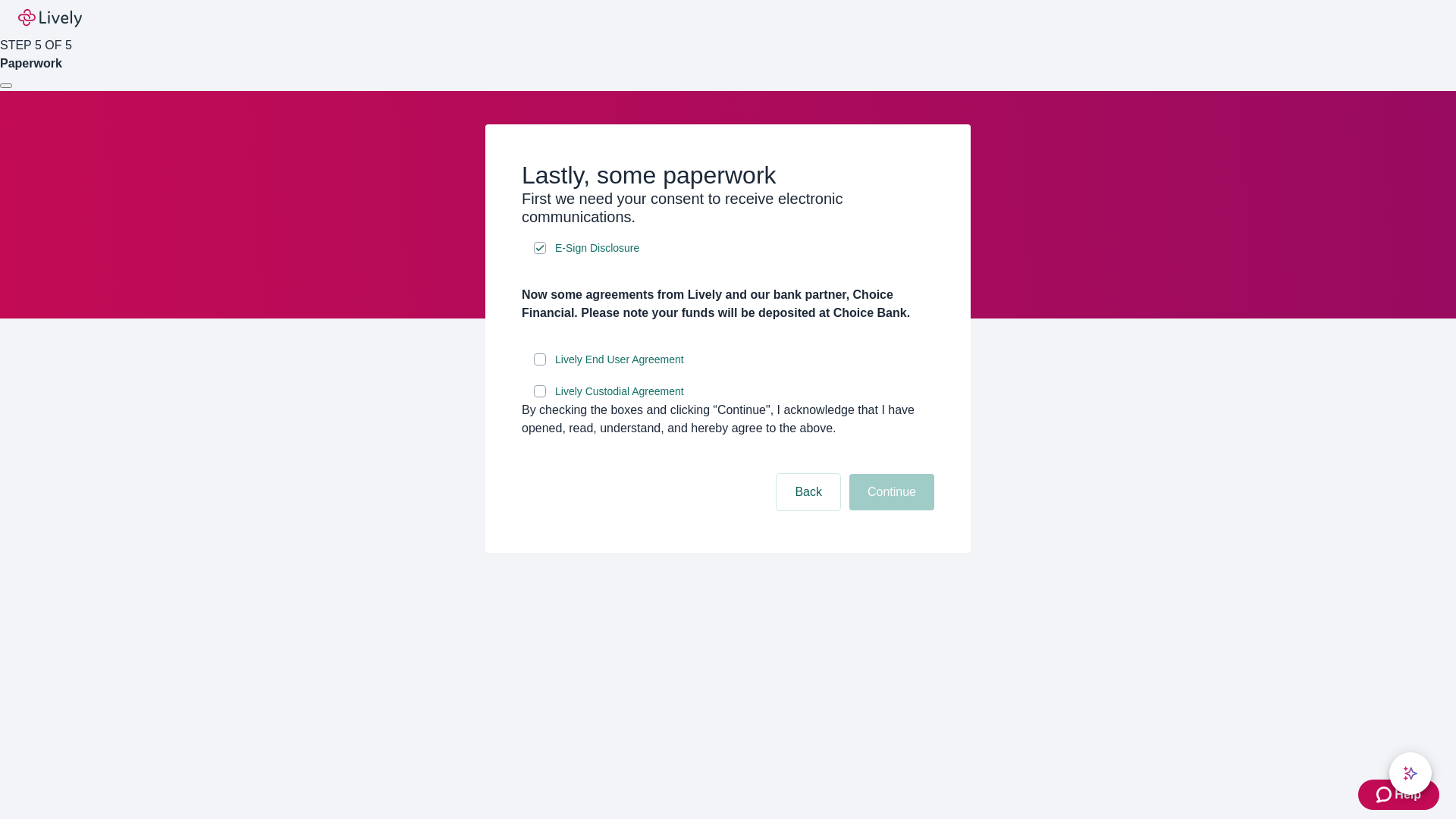
click at [540, 365] on input "Lively End User Agreement" at bounding box center [539, 359] width 12 height 12
checkbox input "true"
click at [540, 397] on input "Lively Custodial Agreement" at bounding box center [539, 391] width 12 height 12
checkbox input "true"
click at [890, 510] on button "Continue" at bounding box center [891, 492] width 85 height 36
